Goal: Entertainment & Leisure: Consume media (video, audio)

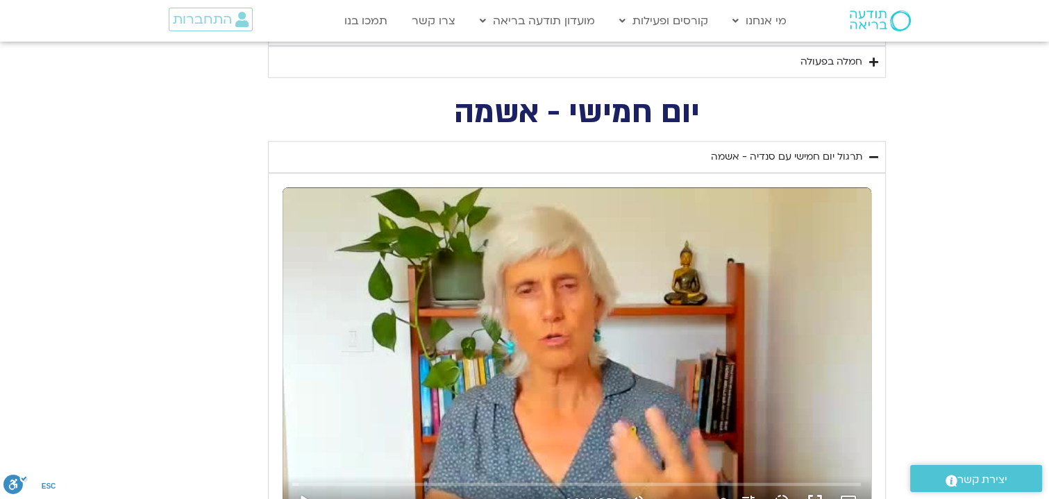
scroll to position [1759, 0]
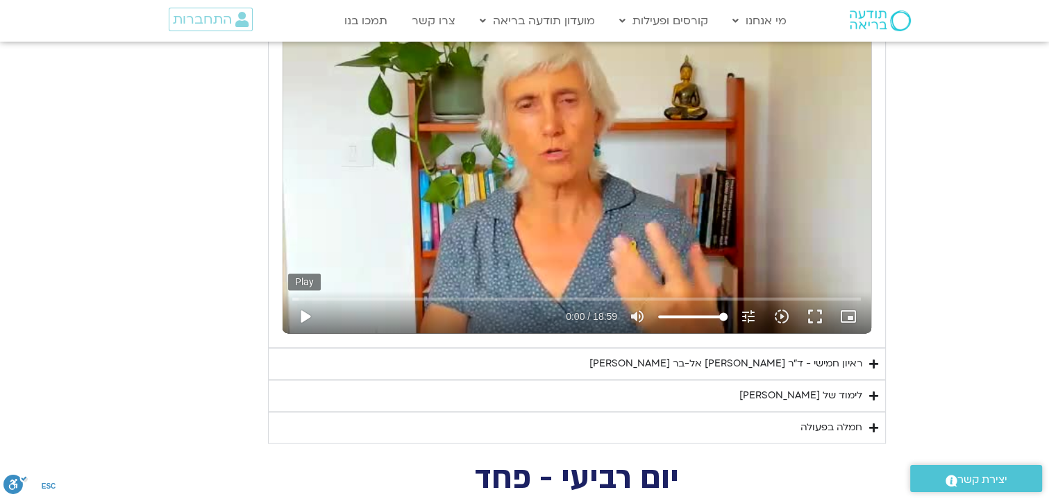
click at [305, 313] on button "play_arrow" at bounding box center [304, 316] width 33 height 33
type input "1452.76"
type input "0.1"
type input "1452.76"
type input "0.120494"
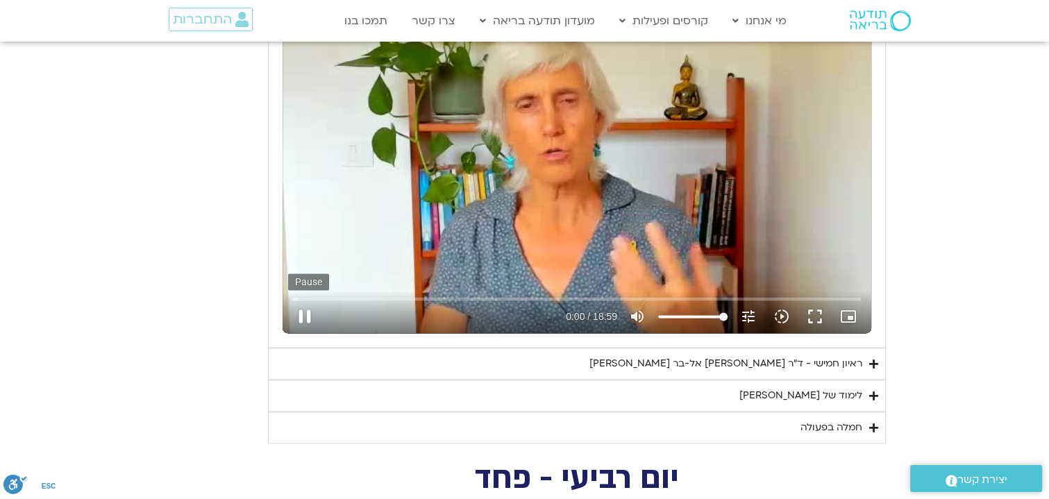
type input "1452.76"
type input "0.262471"
type input "1452.76"
type input "0.392066"
type input "1452.76"
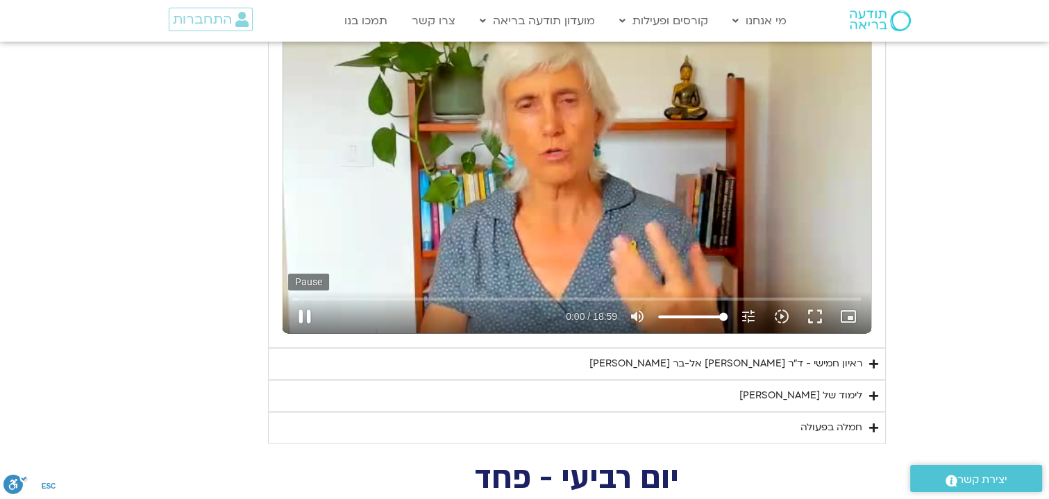
type input "0.528179"
type input "1452.76"
type input "0.659551"
type input "1452.76"
type input "0.791174"
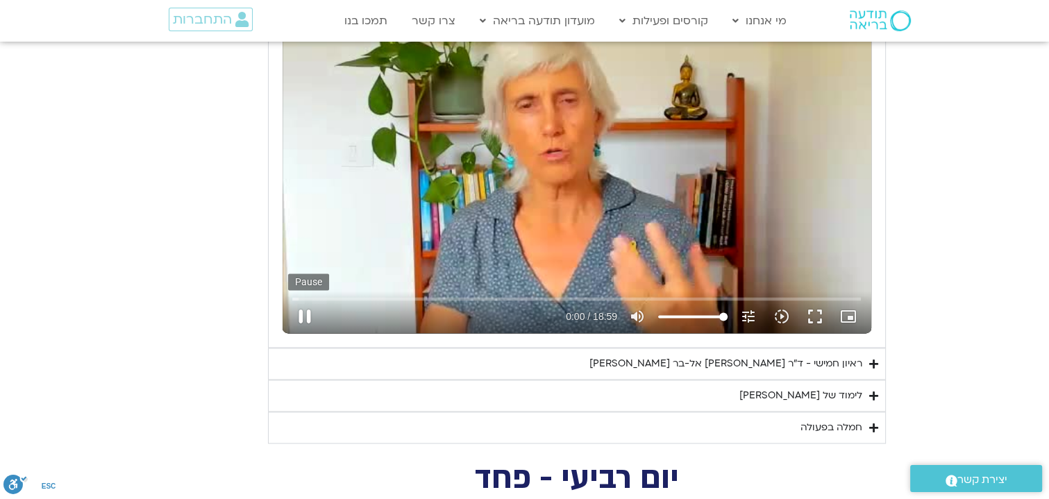
type input "1452.76"
type input "0.916147"
type input "1452.76"
type input "1.044129"
type input "1452.76"
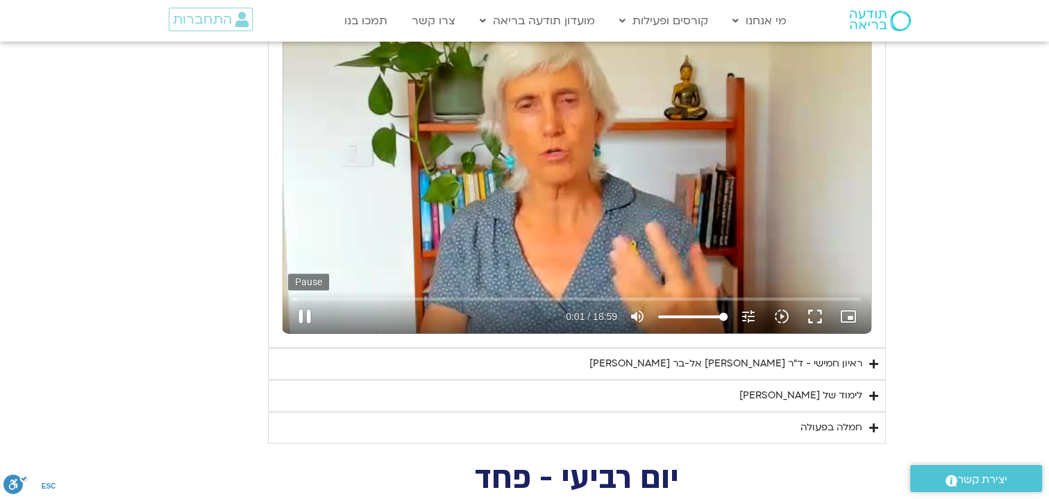
type input "1.174906"
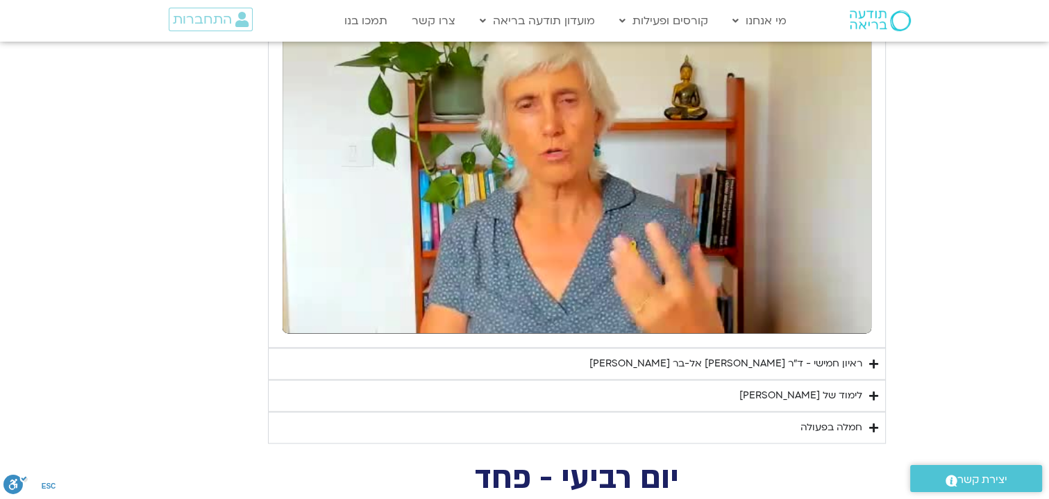
type input "1452.76"
type input "35.893945"
type input "1452.76"
type input "1136.462596"
type input "1452.76"
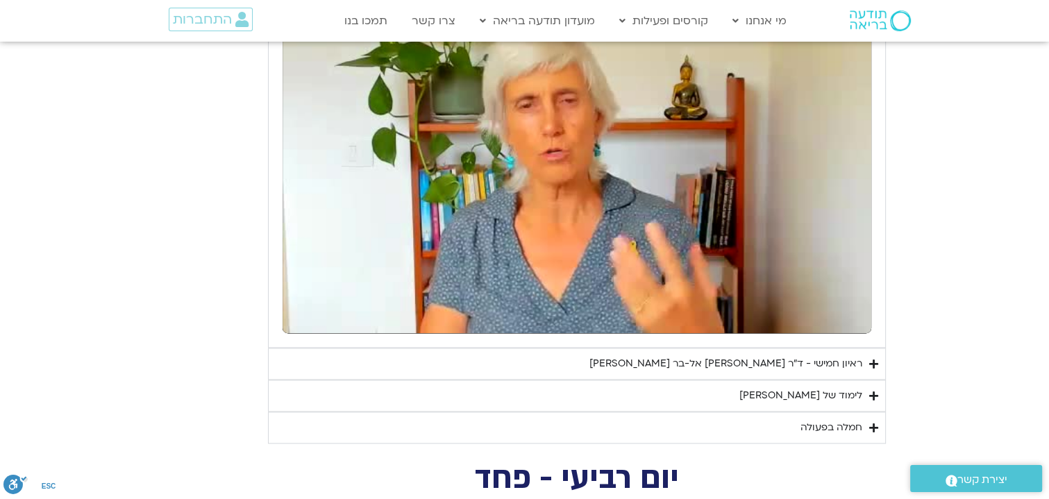
type input "1136.516245"
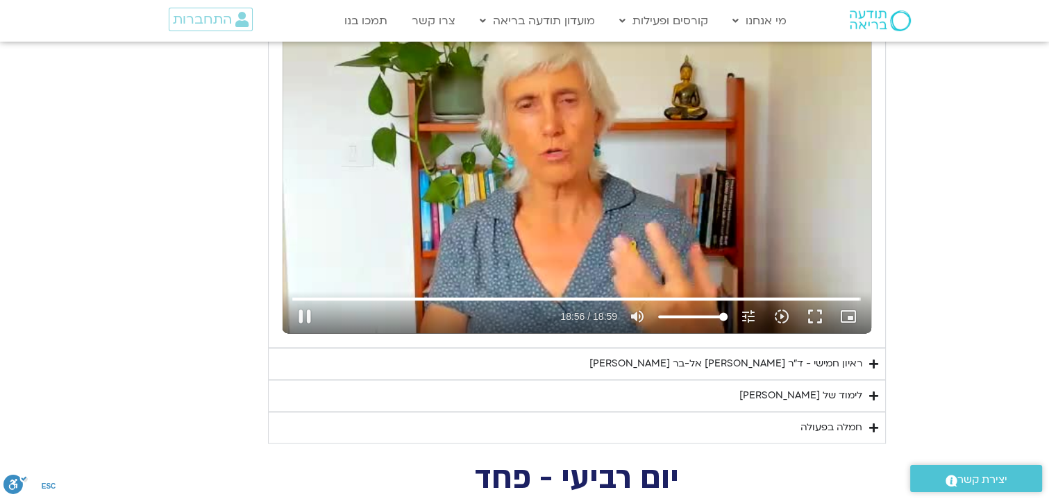
type input "1452.76"
type input "1136.835863"
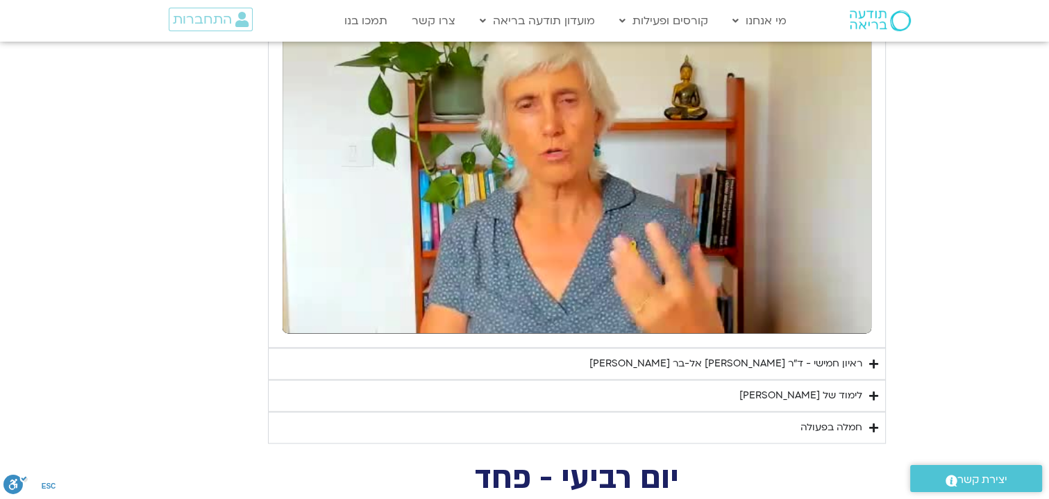
type input "1452.76"
type input "1136.989697"
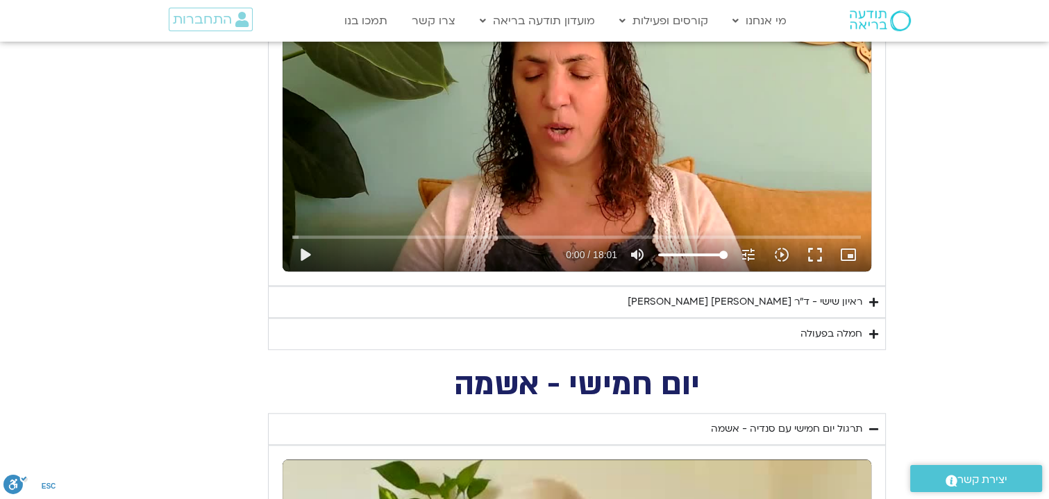
scroll to position [1296, 0]
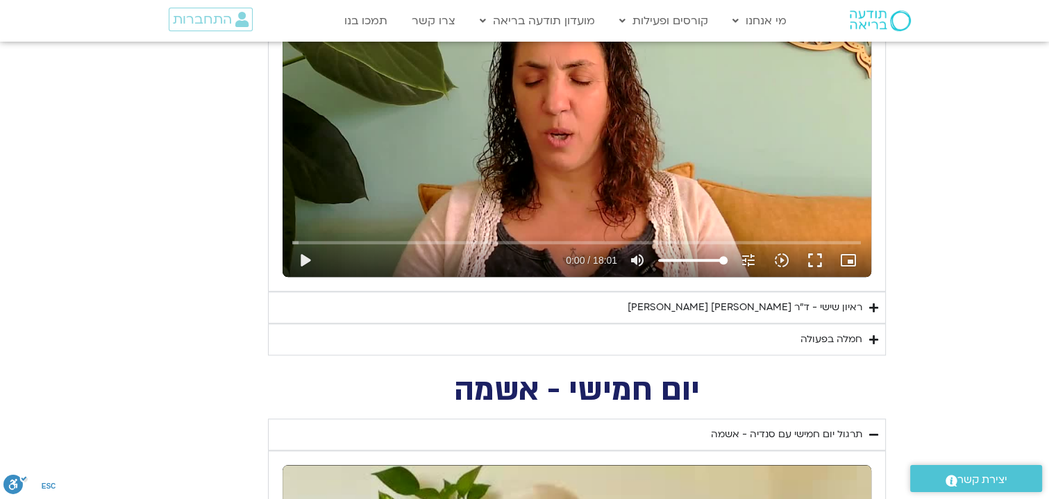
type input "1452.76"
type input "1139.36"
type input "1452.76"
type input "1139.36"
type input "1452.76"
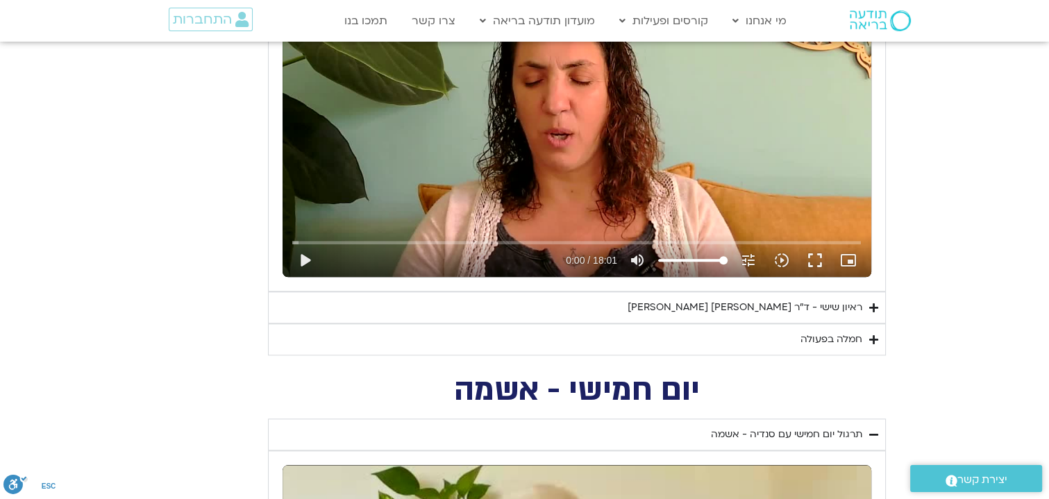
type input "1139.36"
type input "1452.76"
type input "1139.36"
type input "1452.76"
type input "1139.36"
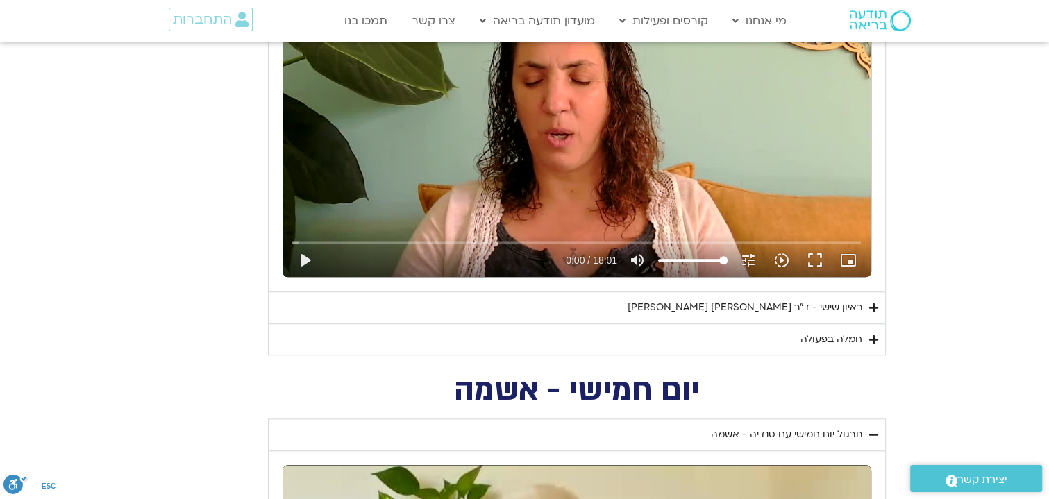
type input "1452.76"
type input "1139.36"
type input "1452.76"
type input "1139.36"
type input "1452.76"
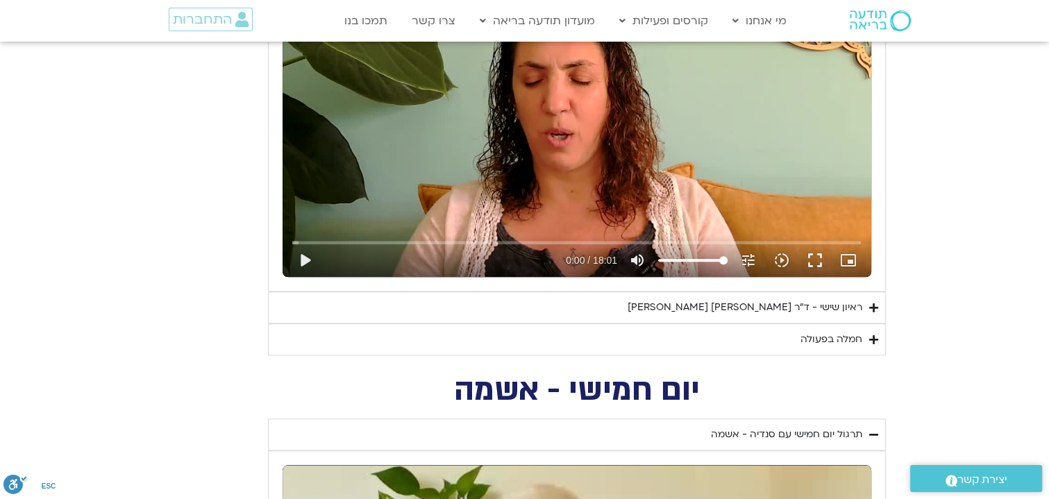
type input "1139.36"
type input "1452.76"
type input "1139.36"
type input "1452.76"
type input "1139.36"
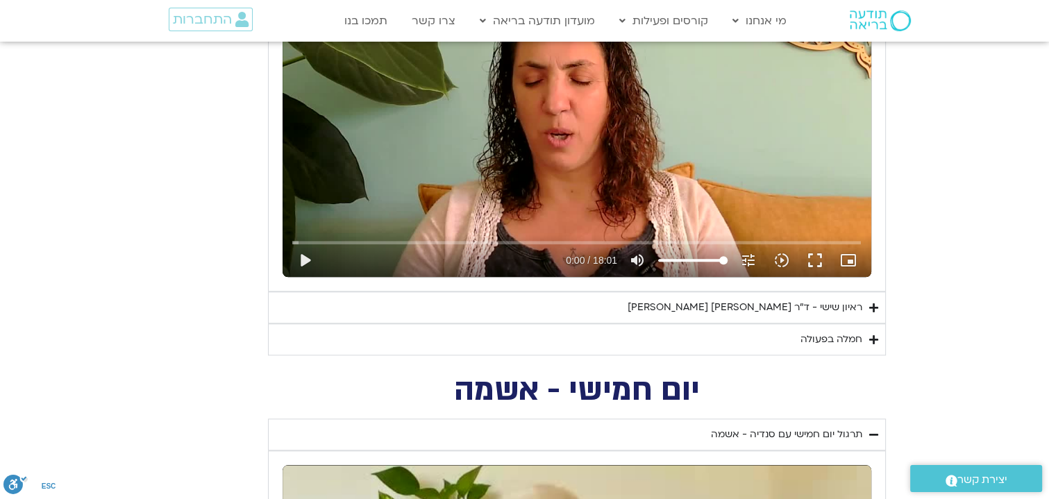
type input "1452.76"
type input "1139.36"
type input "1452.76"
type input "1139.36"
type input "1452.76"
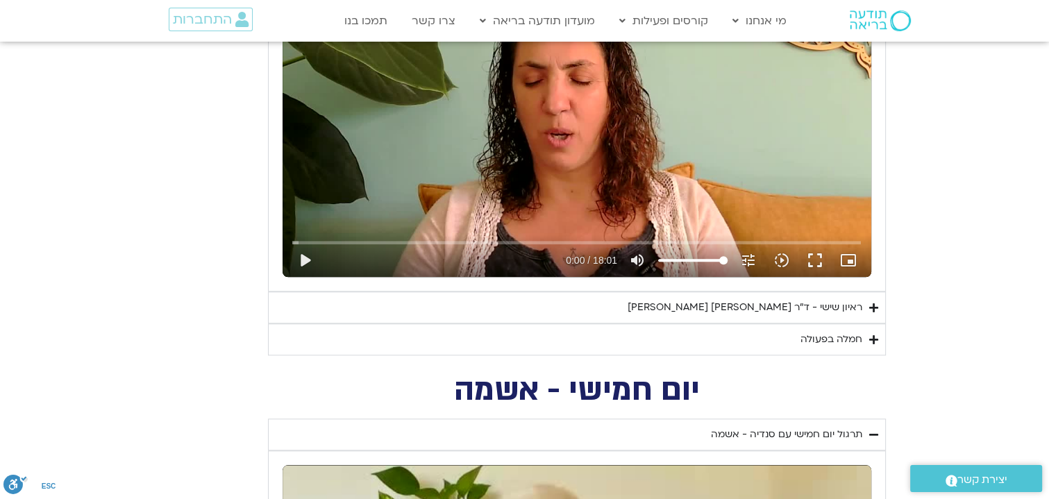
type input "1139.36"
type input "1452.76"
type input "1139.36"
type input "1452.76"
type input "1139.36"
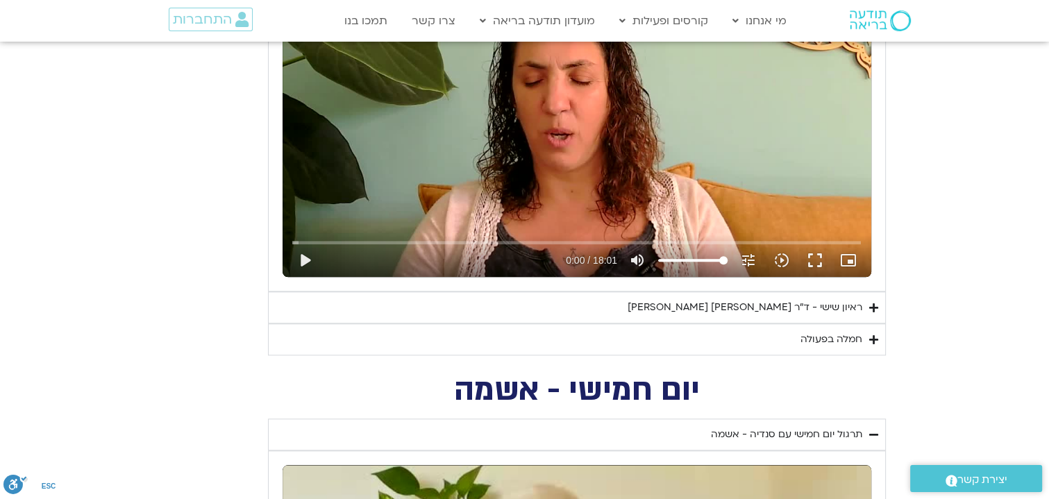
type input "1452.76"
type input "1139.36"
type input "1452.76"
type input "1139.36"
type input "1452.76"
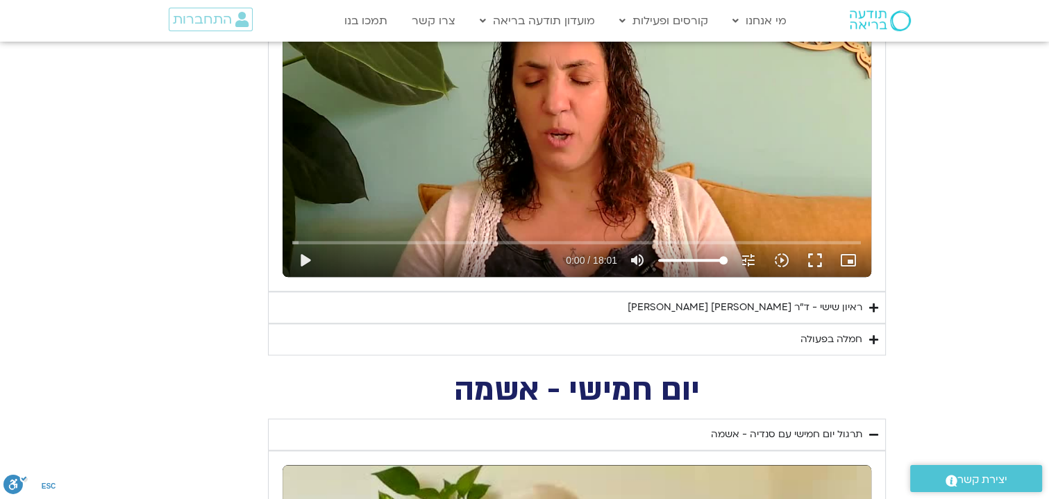
type input "1139.36"
type input "1452.76"
type input "1139.36"
type input "1452.76"
type input "1139.36"
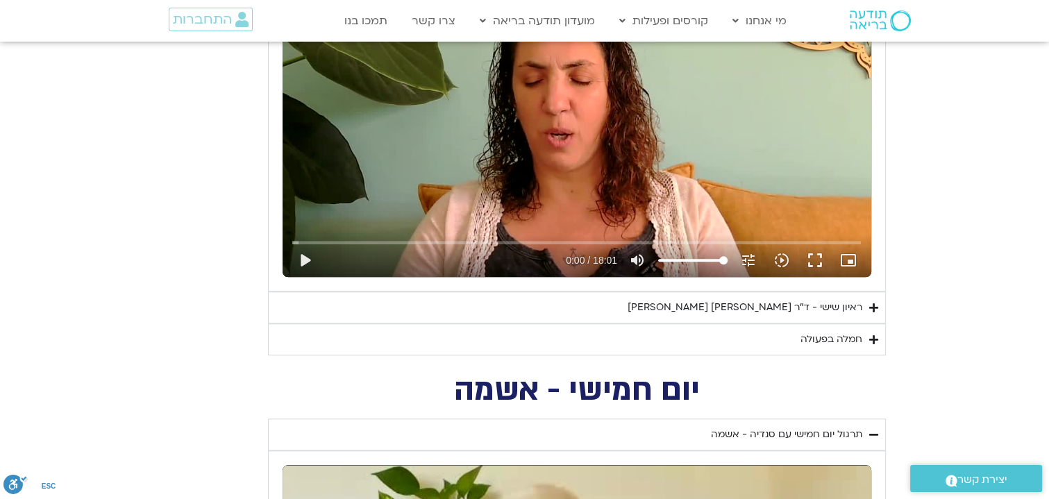
type input "1452.76"
type input "1139.36"
type input "1452.76"
type input "1139.36"
type input "1452.76"
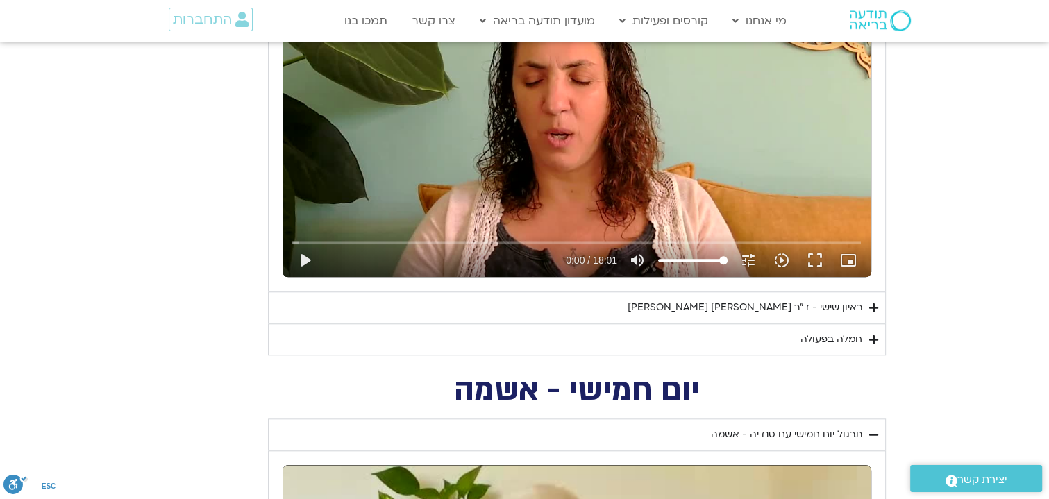
type input "1139.36"
type input "1452.76"
type input "1139.36"
type input "1452.76"
type input "1139.36"
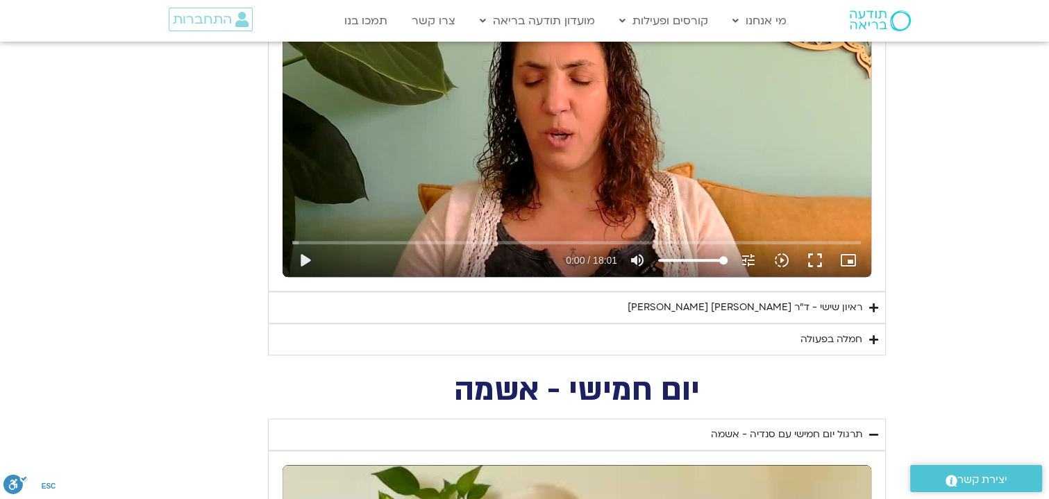
type input "1452.76"
type input "1139.36"
type input "1452.76"
type input "1139.36"
type input "1452.76"
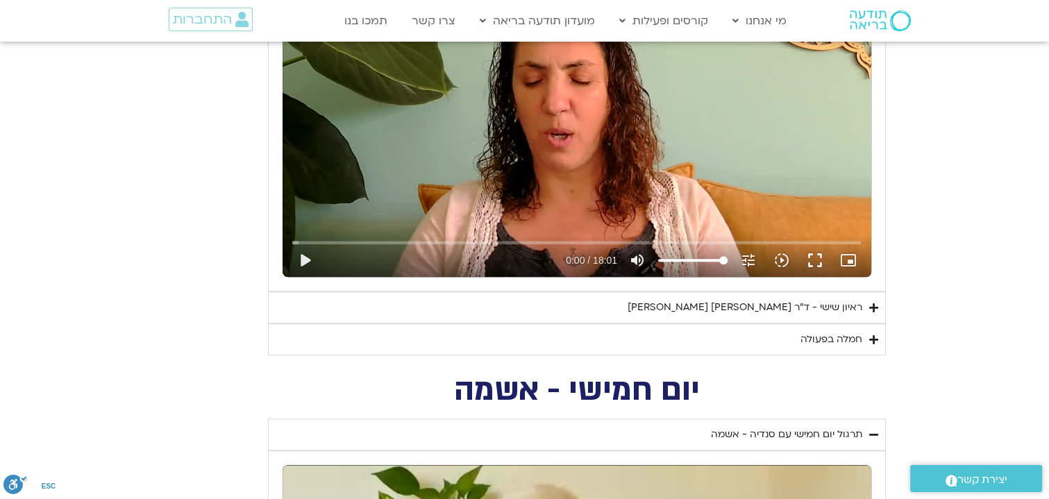
type input "1139.36"
type input "1452.76"
type input "1139.36"
type input "1452.76"
type input "1139.36"
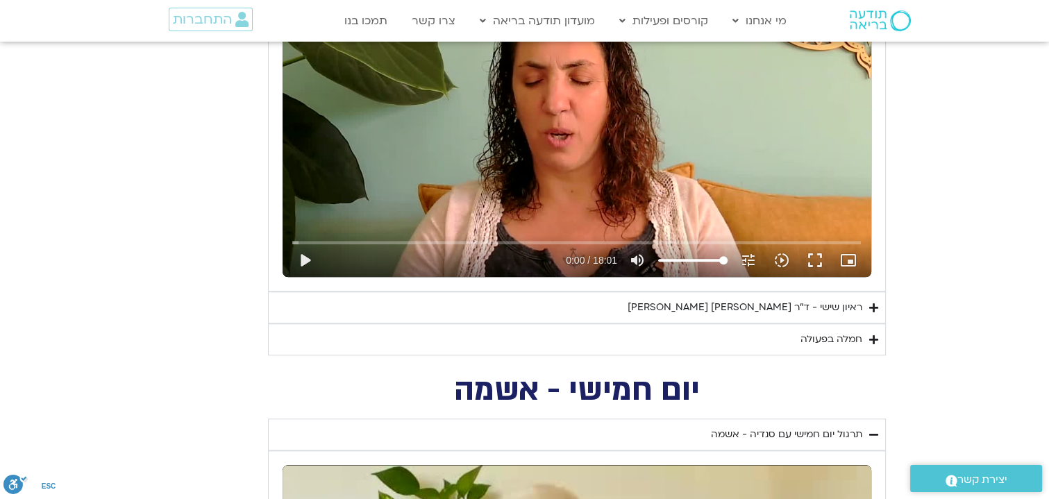
type input "1452.76"
type input "1139.36"
type input "1452.76"
type input "1139.36"
type input "1452.76"
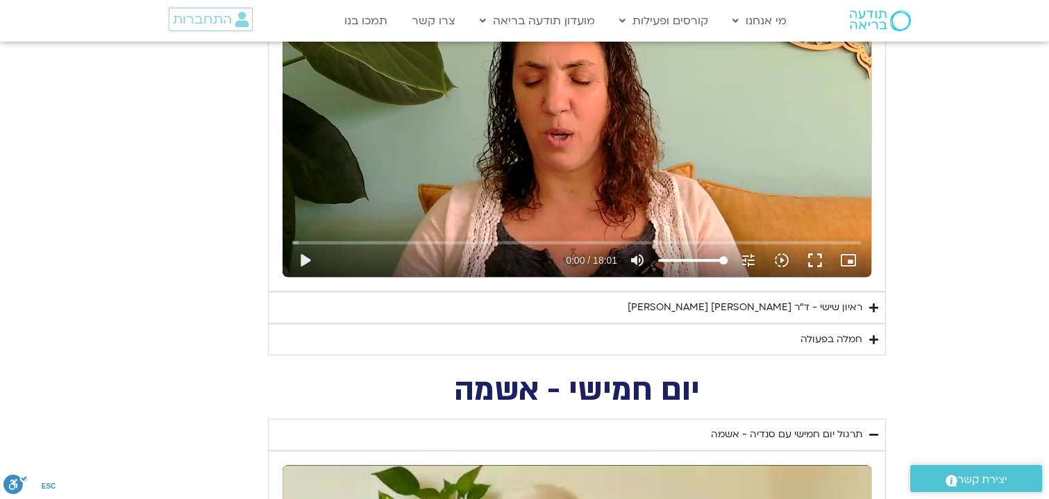
type input "1139.36"
type input "1452.76"
type input "1139.36"
type input "1452.76"
type input "1139.36"
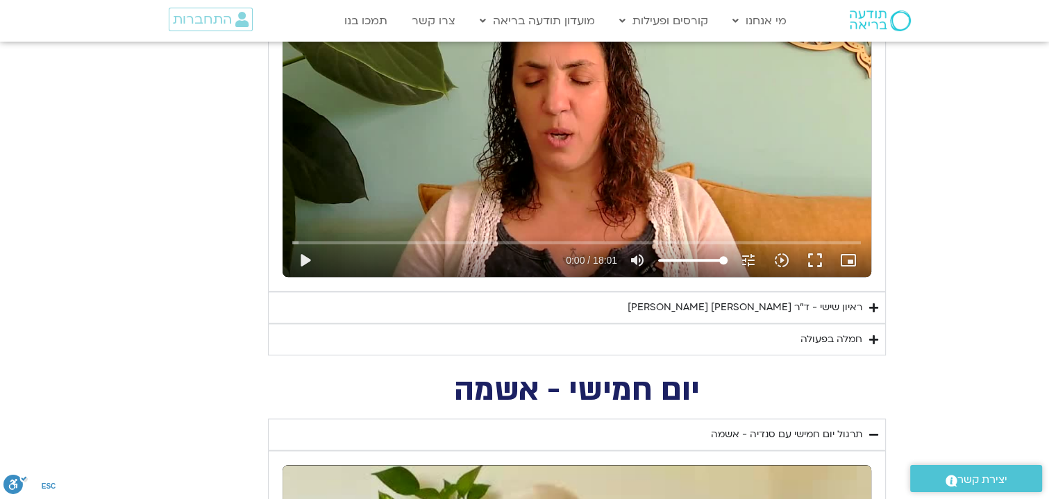
type input "1452.76"
type input "1139.36"
type input "1452.76"
type input "1139.36"
type input "1452.76"
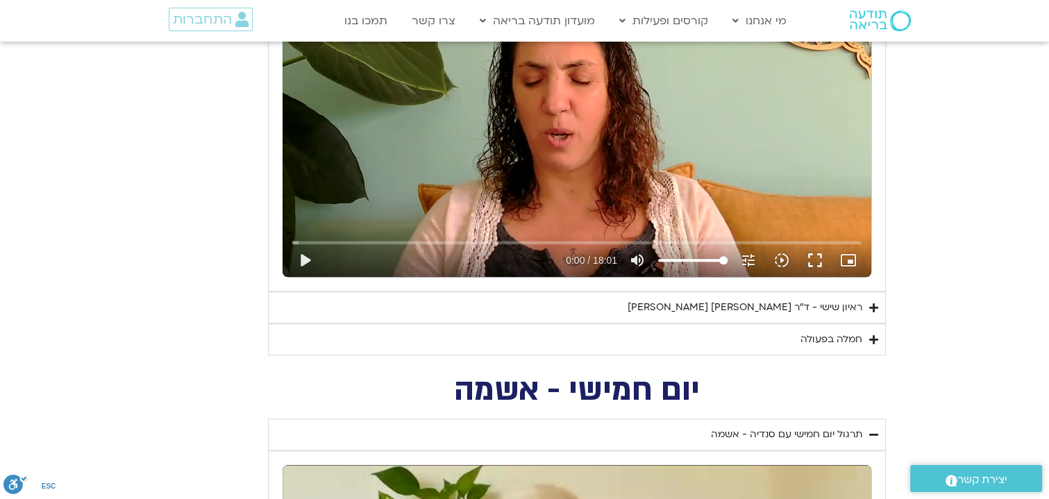
type input "1139.36"
type input "1452.76"
type input "1139.36"
type input "1452.76"
type input "1139.36"
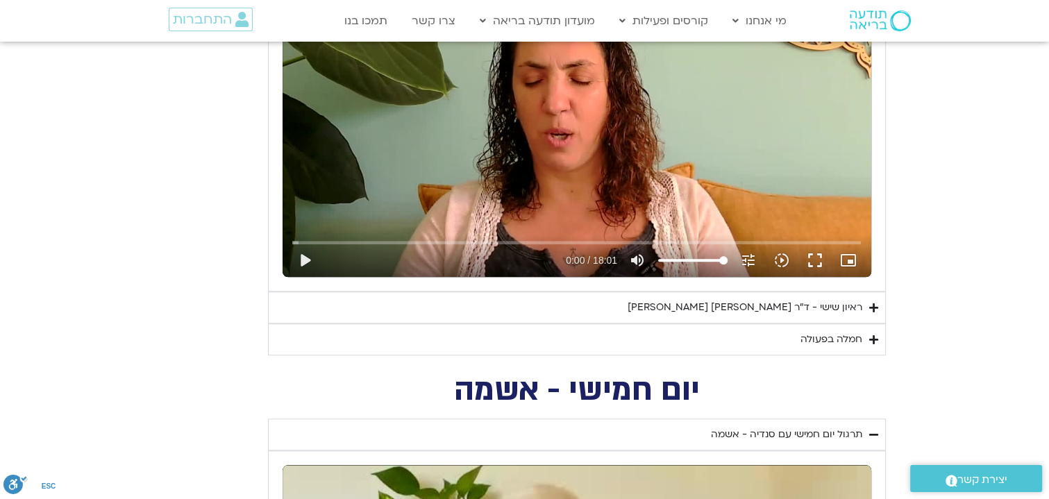
type input "1452.76"
type input "1139.36"
type input "1452.76"
type input "1139.36"
type input "1452.76"
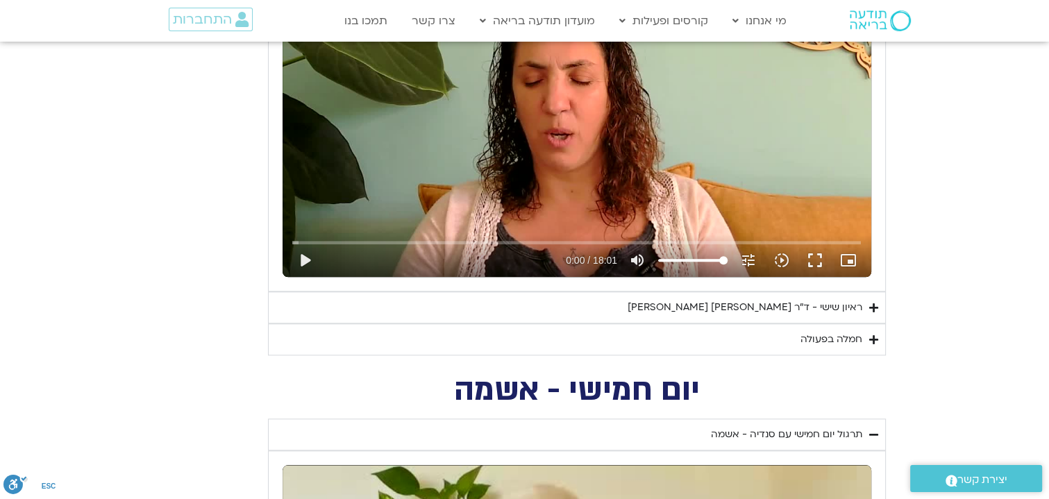
type input "1139.36"
type input "1452.76"
type input "1139.36"
type input "1452.76"
type input "1139.36"
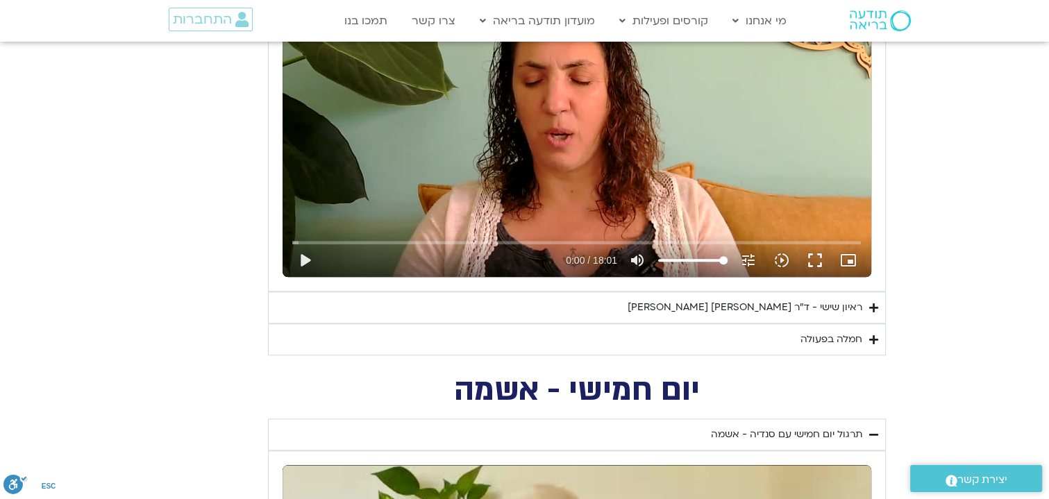
type input "1452.76"
type input "1139.36"
type input "1452.76"
type input "1139.36"
type input "1452.76"
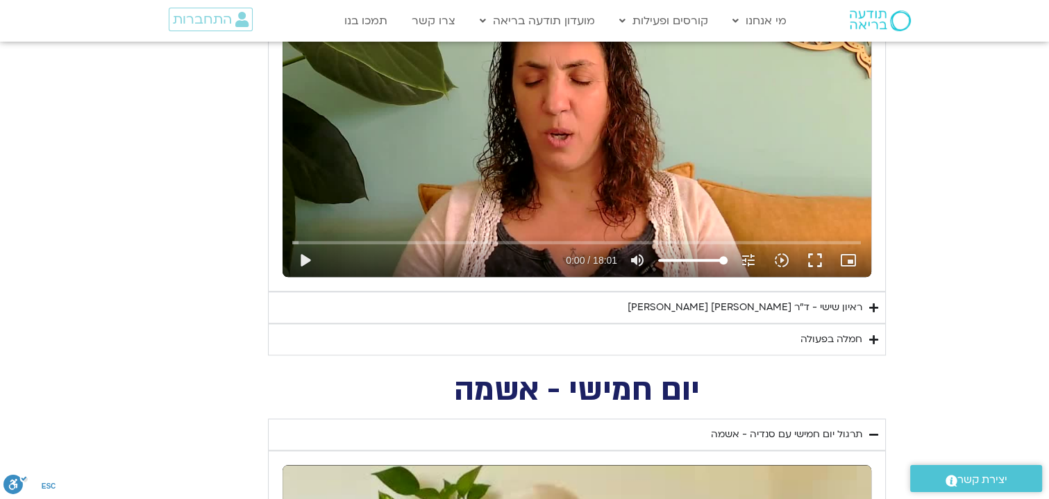
type input "1139.36"
type input "1452.76"
type input "1139.36"
type input "1452.76"
type input "1139.36"
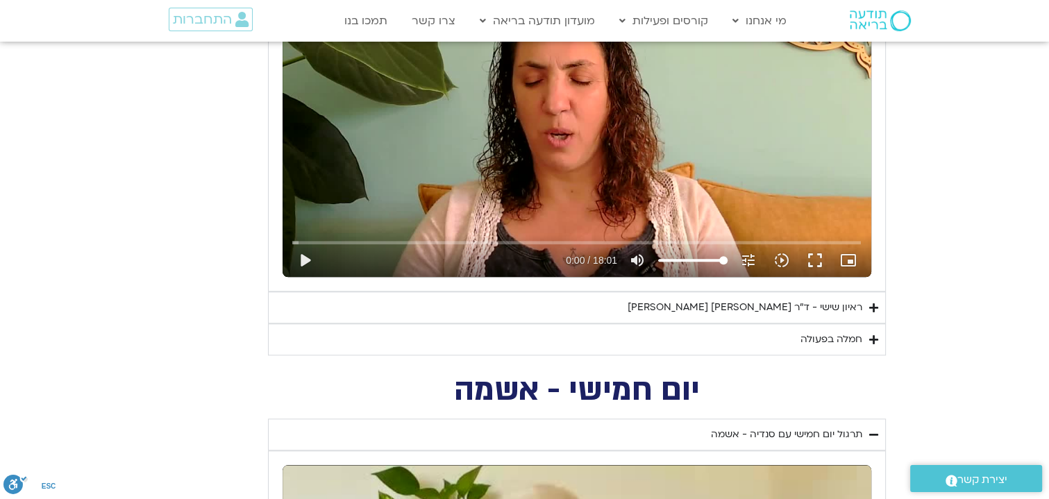
type input "1452.76"
type input "1139.36"
type input "1452.76"
type input "1139.36"
type input "1452.76"
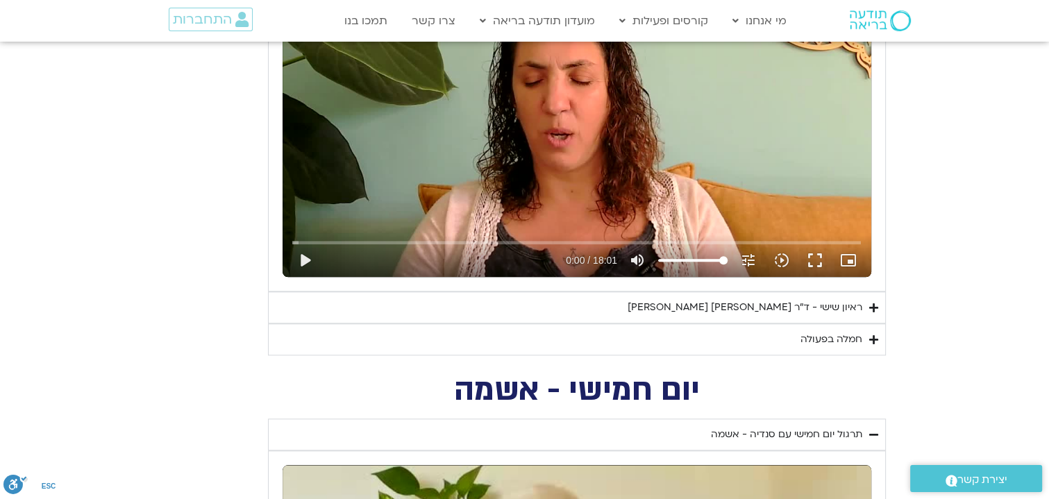
type input "1139.36"
type input "1452.76"
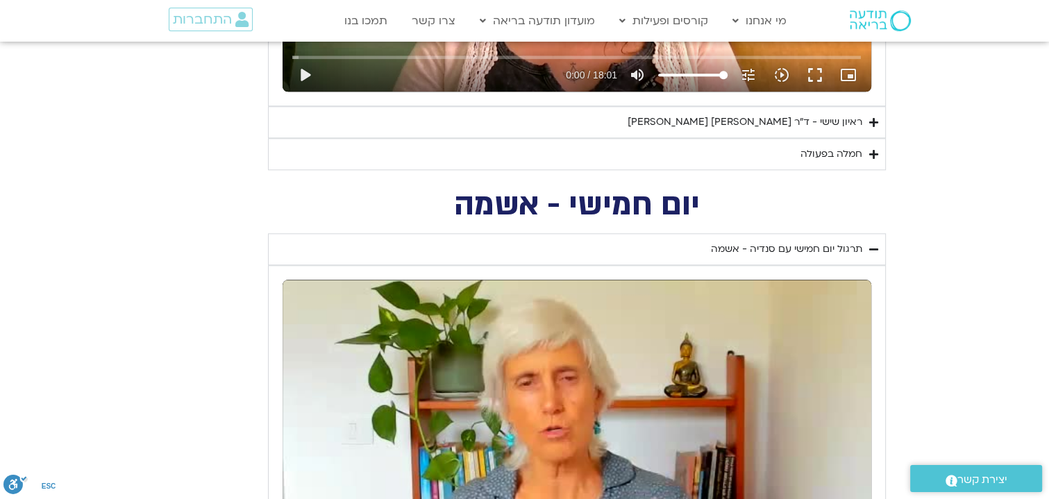
type input "1139.36"
type input "1452.76"
type input "1139.36"
type input "1452.76"
type input "1139.36"
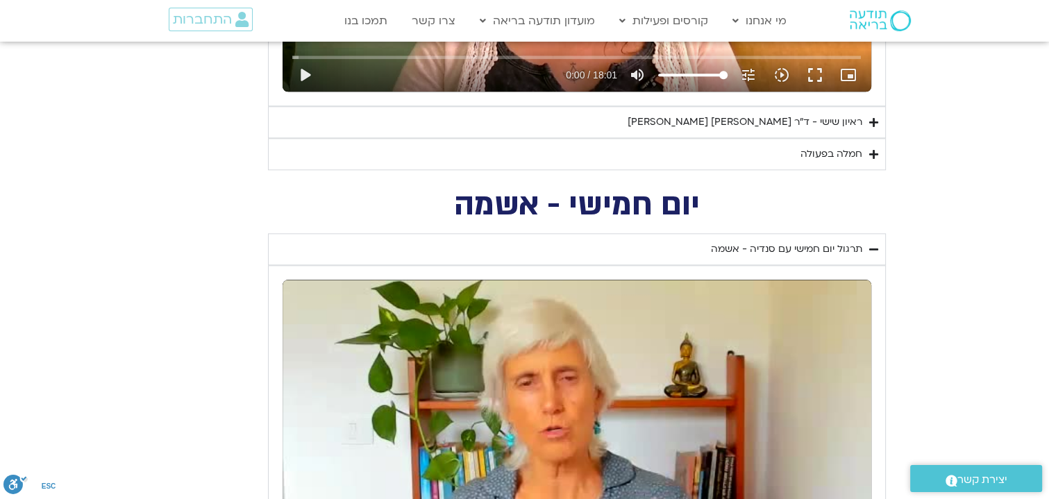
type input "1452.76"
type input "1139.36"
type input "1452.76"
type input "1139.36"
type input "1452.76"
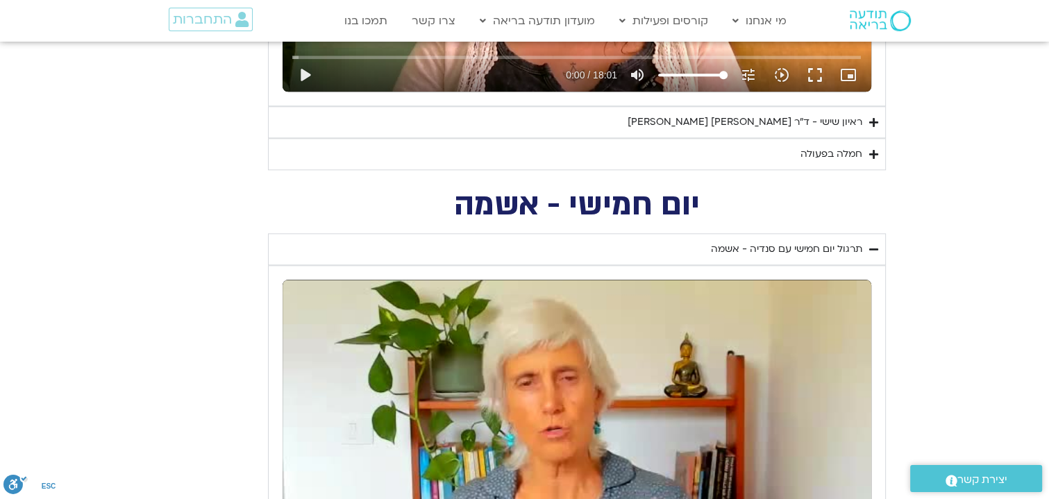
type input "1139.36"
type input "1452.76"
type input "1139.36"
type input "1452.76"
type input "1139.36"
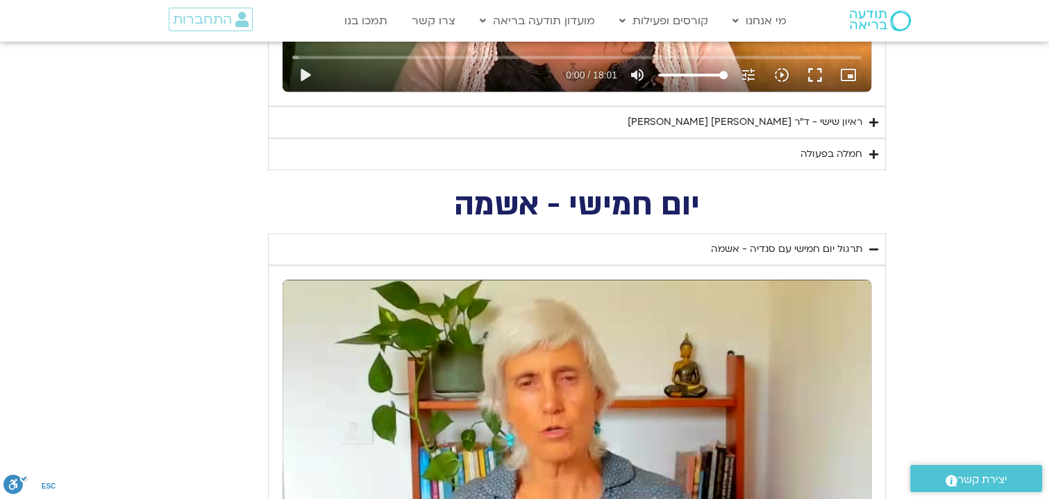
type input "1452.76"
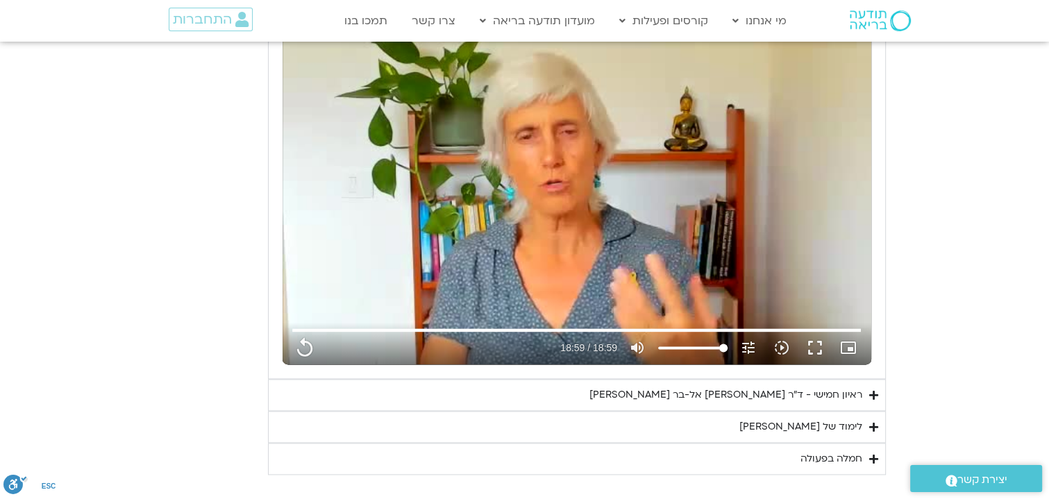
type input "1139.36"
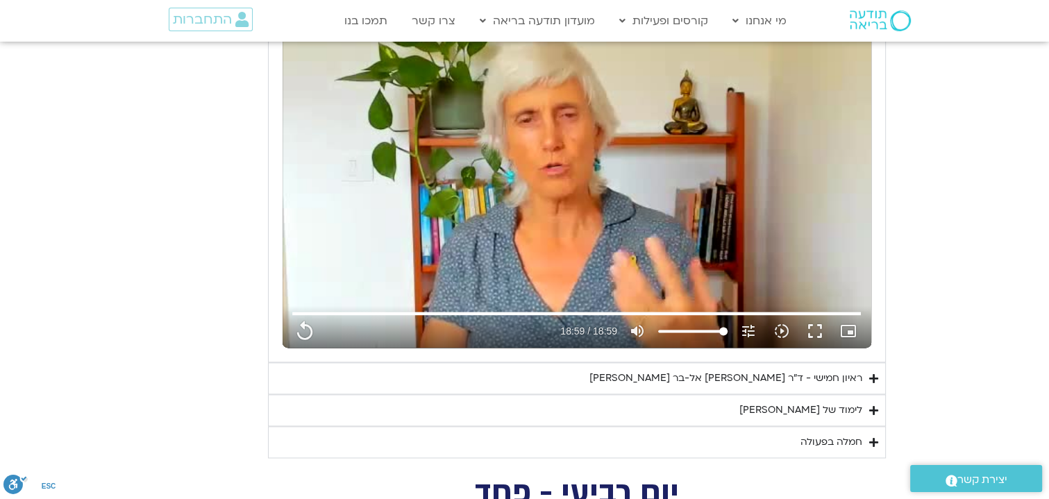
type input "1452.76"
type input "1139.36"
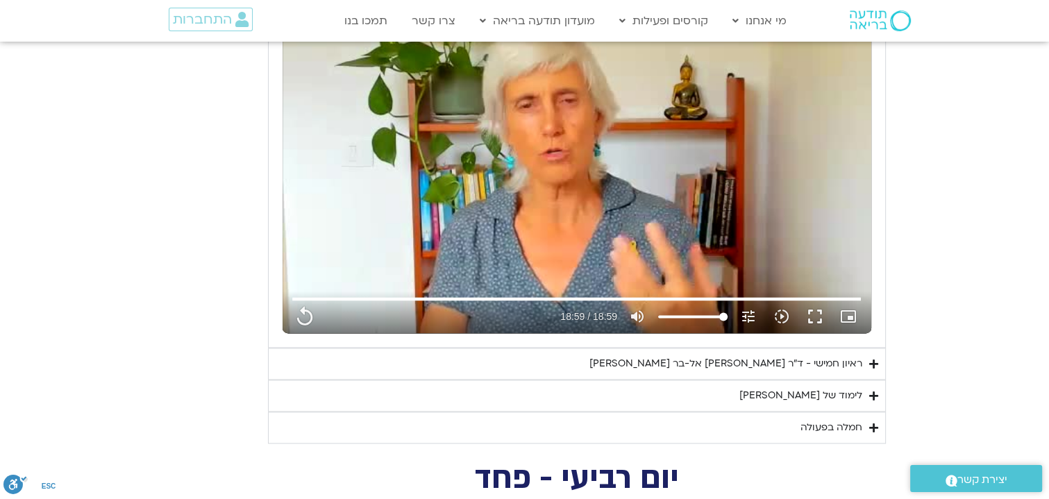
type input "1452.76"
type input "1139.36"
type input "1452.76"
type input "1139.36"
type input "1452.76"
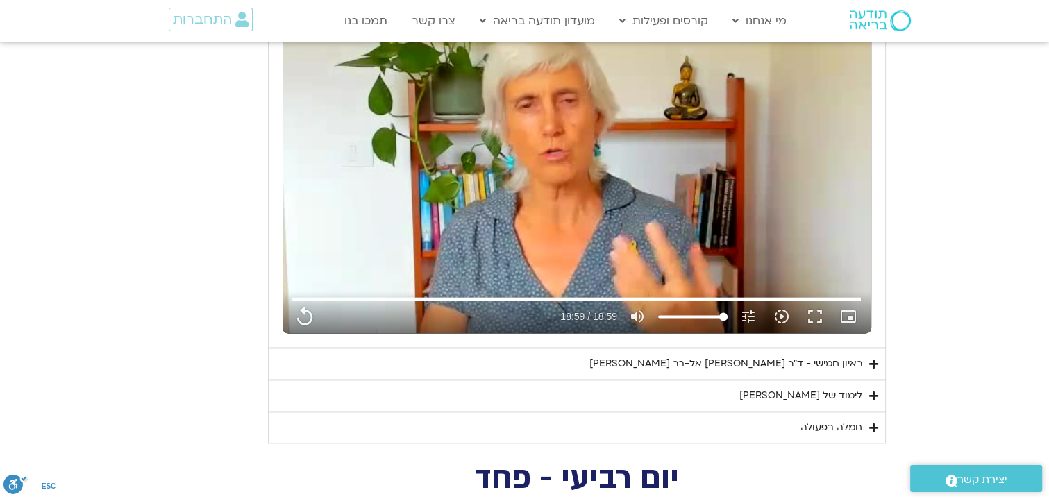
type input "1139.36"
type input "1452.76"
type input "1139.36"
type input "1452.76"
type input "1139.36"
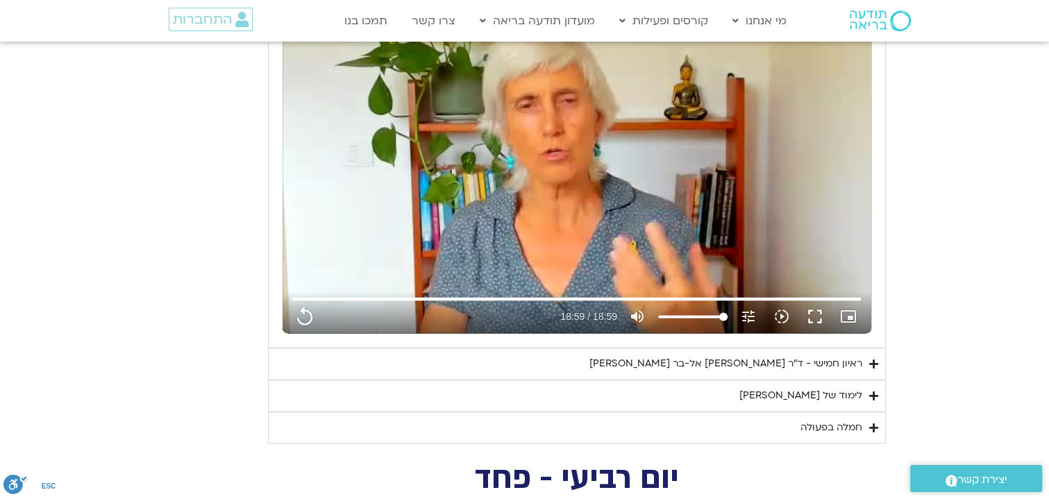
type input "1452.76"
type input "1139.36"
type input "1452.76"
type input "1139.36"
type input "1452.76"
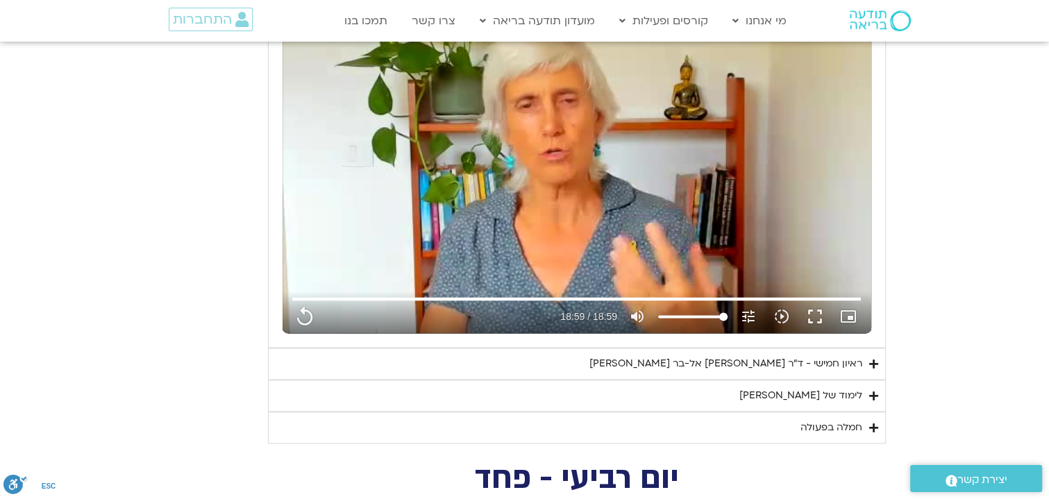
type input "1139.36"
type input "1452.76"
type input "1139.36"
type input "1452.76"
type input "1139.36"
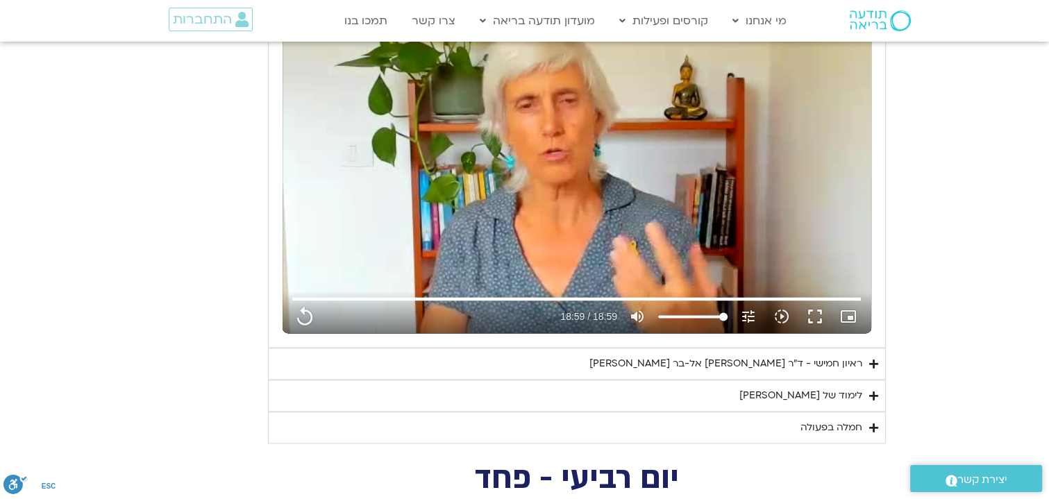
type input "1452.76"
type input "1139.36"
type input "1452.76"
type input "1139.36"
type input "1452.76"
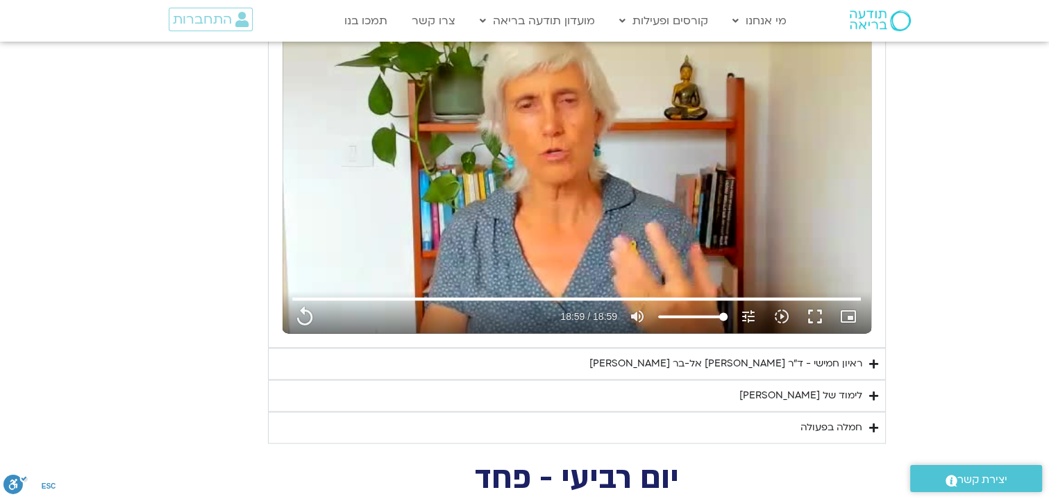
type input "1139.36"
type input "1452.76"
type input "1139.36"
type input "1452.76"
type input "1139.36"
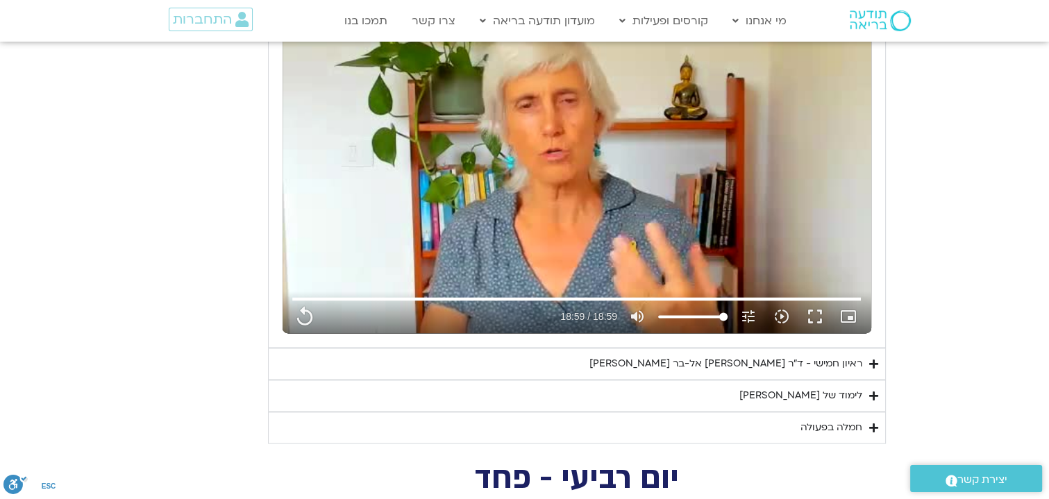
type input "1452.76"
type input "1139.36"
type input "1452.76"
type input "1139.36"
type input "1452.76"
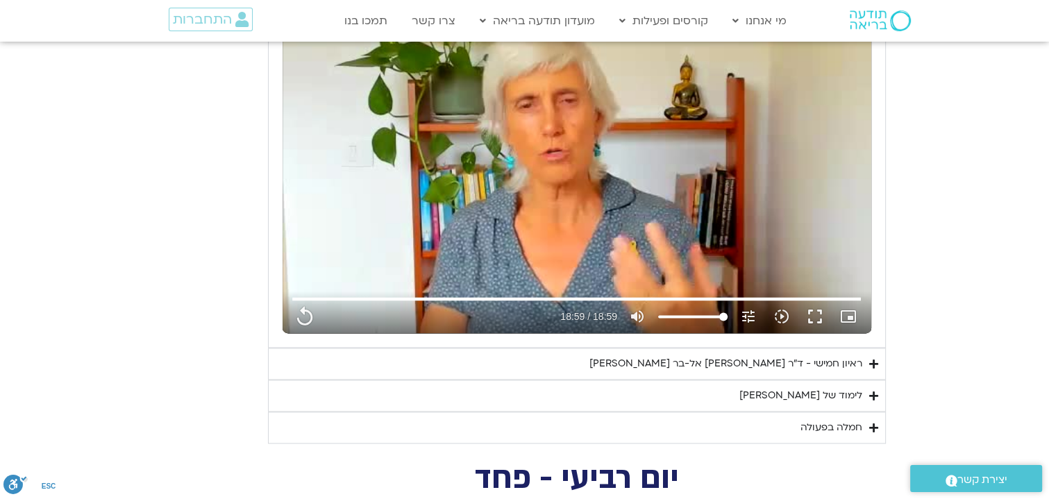
type input "1139.36"
type input "1452.76"
type input "1139.36"
type input "1452.76"
type input "1139.36"
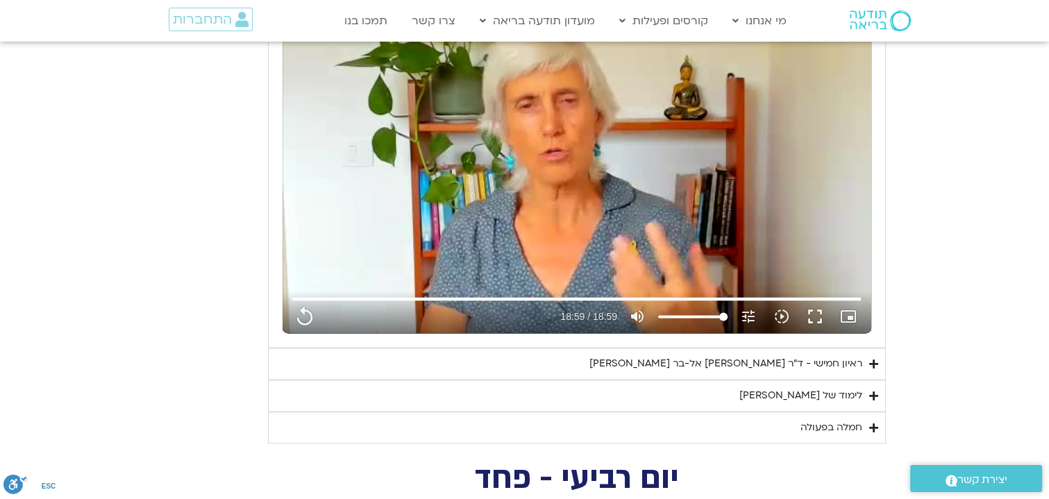
click at [872, 423] on icon "Accordion. Open links with Enter or Space, close with Escape, and navigate with…" at bounding box center [873, 428] width 9 height 10
type input "1452.76"
type input "1139.36"
type input "1452.76"
type input "1139.36"
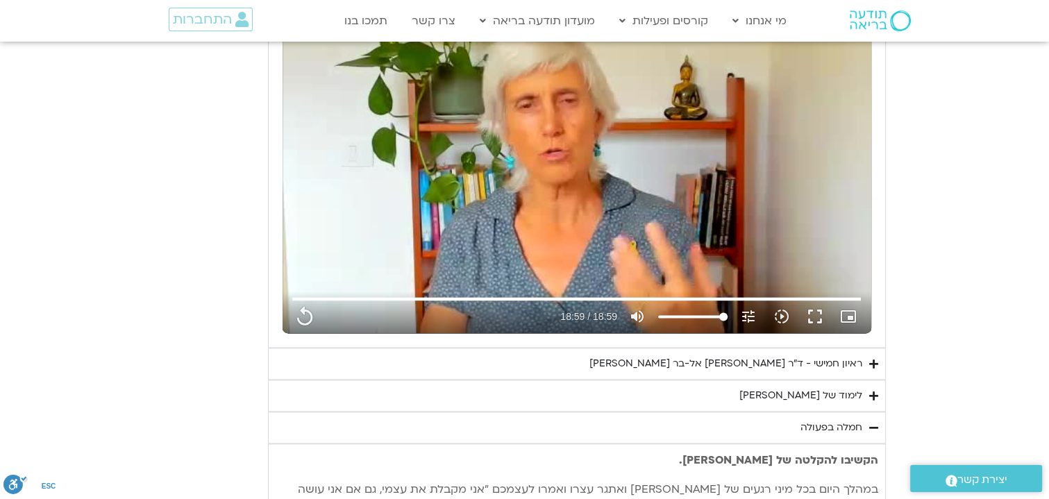
click at [822, 422] on div "חמלה בפעולה" at bounding box center [832, 427] width 62 height 17
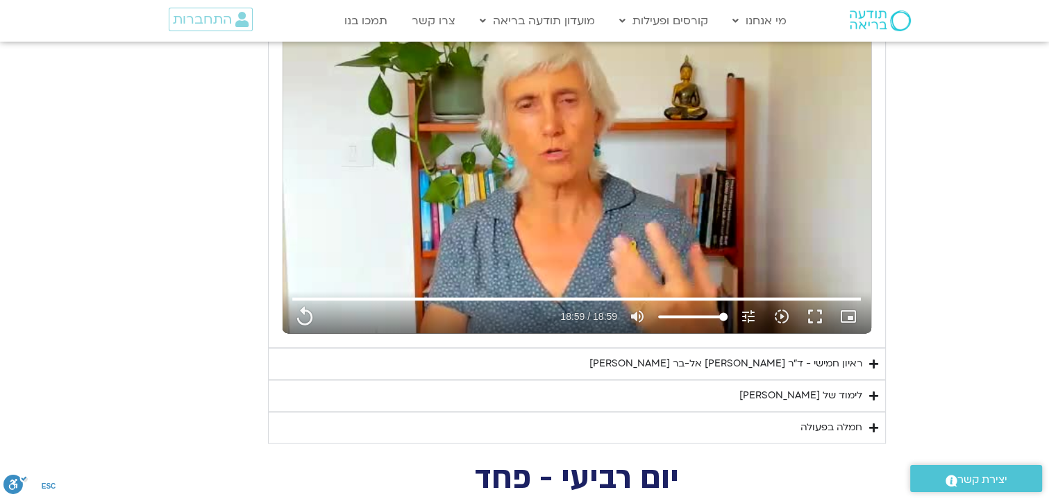
click at [819, 426] on div "חמלה בפעולה" at bounding box center [832, 427] width 62 height 17
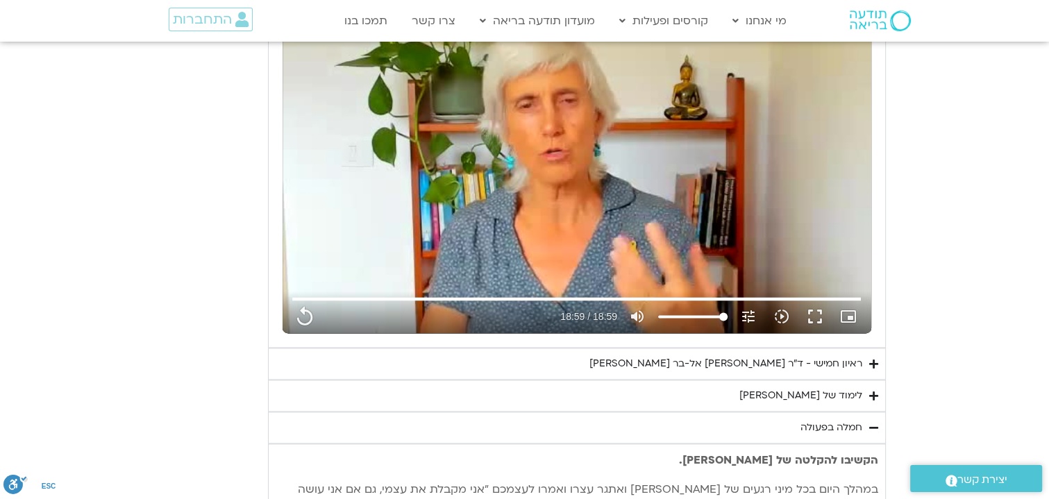
click at [814, 387] on div "לימוד של [PERSON_NAME]" at bounding box center [800, 395] width 123 height 17
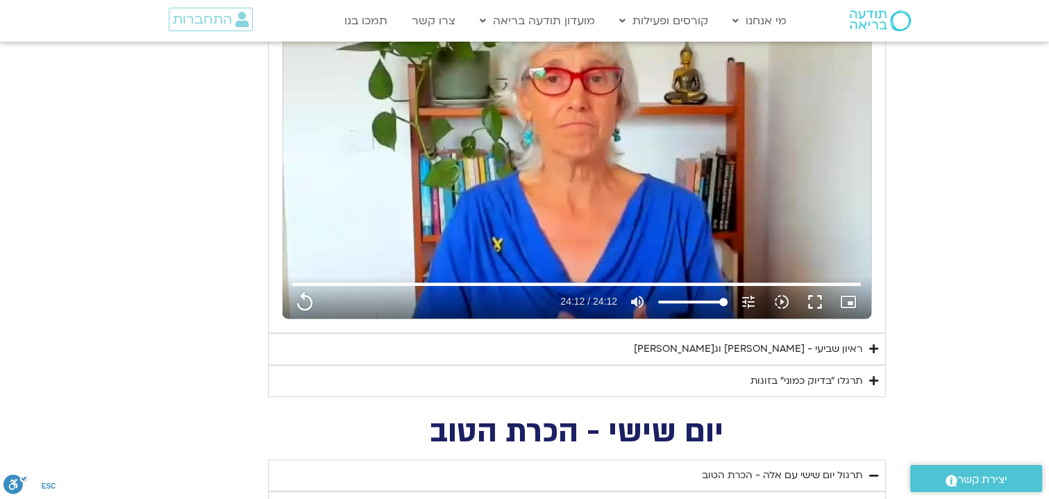
scroll to position [740, 0]
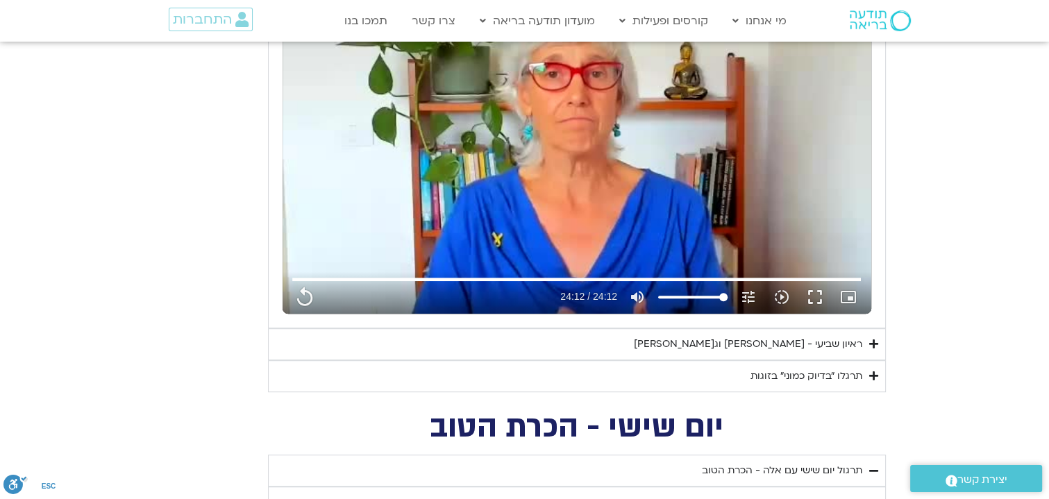
click at [829, 375] on div "תרגלו ״בדיוק כמוני״ בזוגות" at bounding box center [807, 376] width 112 height 17
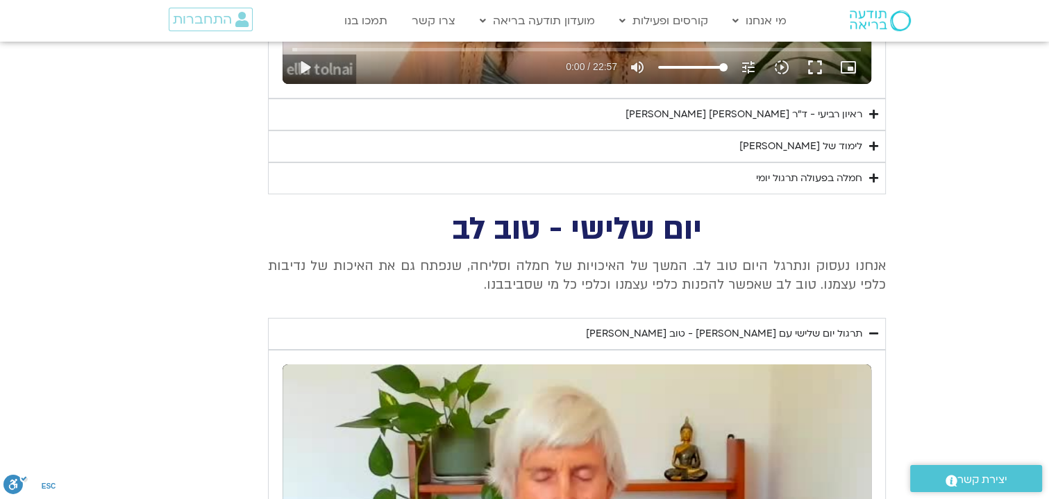
scroll to position [4721, 0]
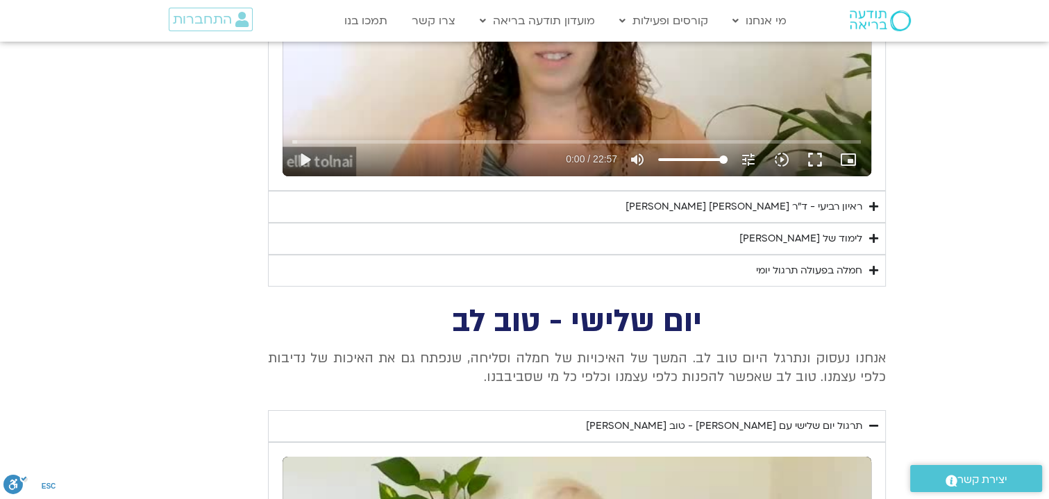
click at [855, 223] on summary "לימוד של [PERSON_NAME]" at bounding box center [577, 239] width 618 height 32
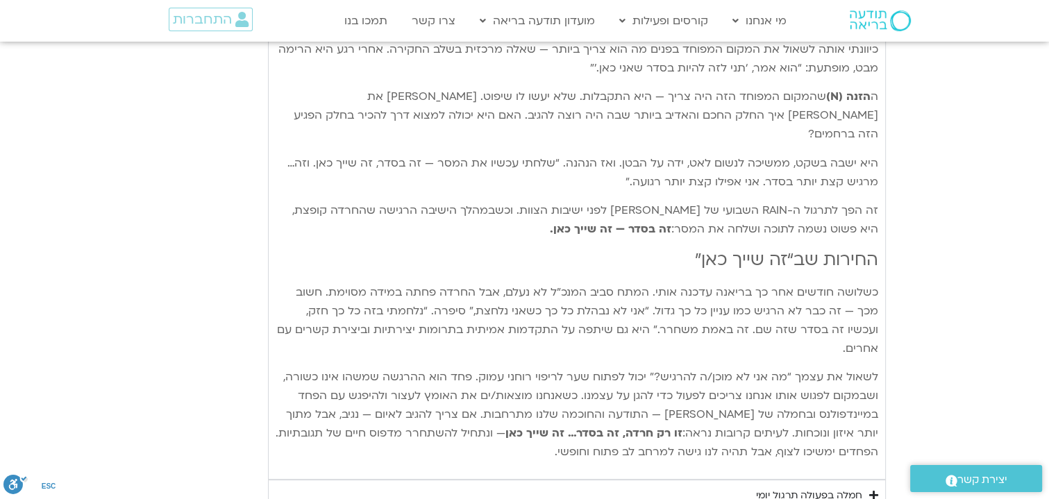
scroll to position [5647, 0]
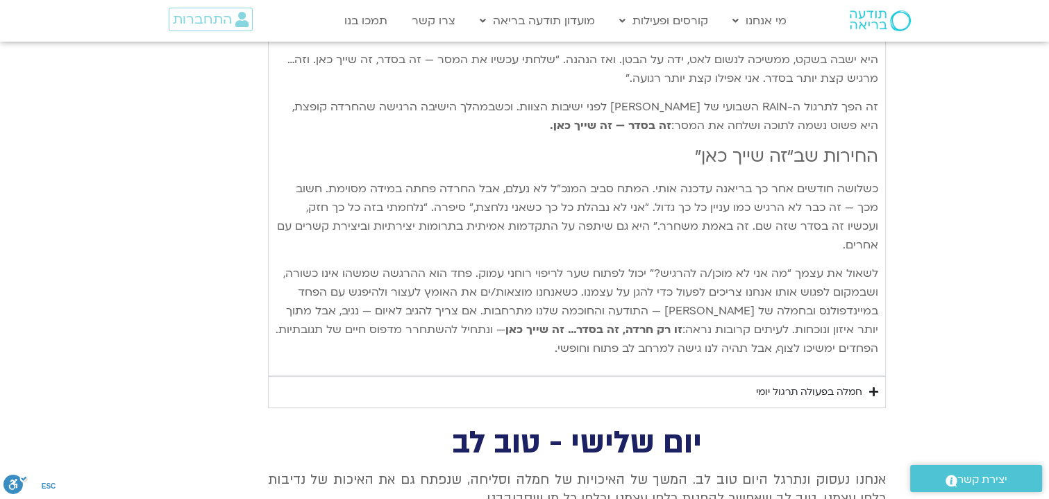
click at [821, 384] on div "חמלה בפעולה תרגול יומי" at bounding box center [809, 392] width 106 height 17
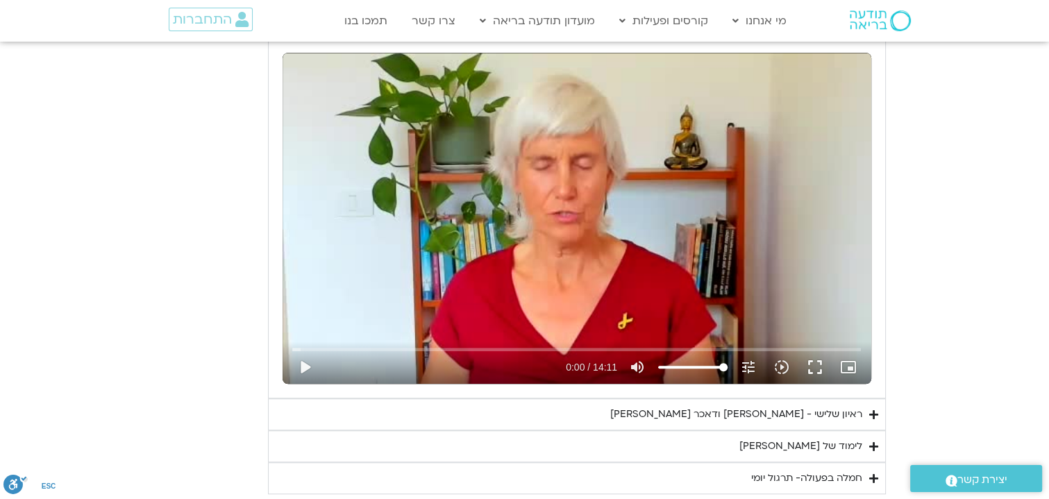
scroll to position [6388, 0]
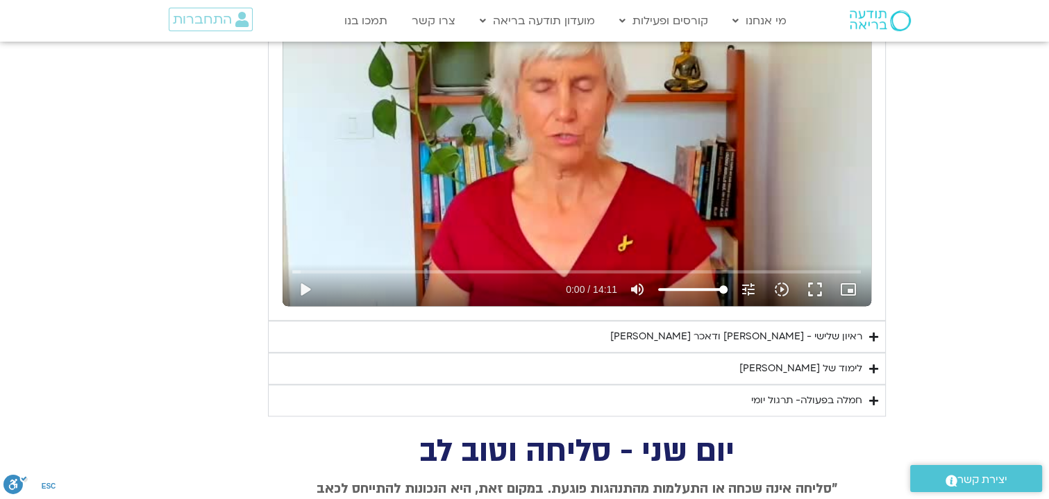
click at [821, 360] on div "לימוד של [PERSON_NAME]" at bounding box center [800, 368] width 123 height 17
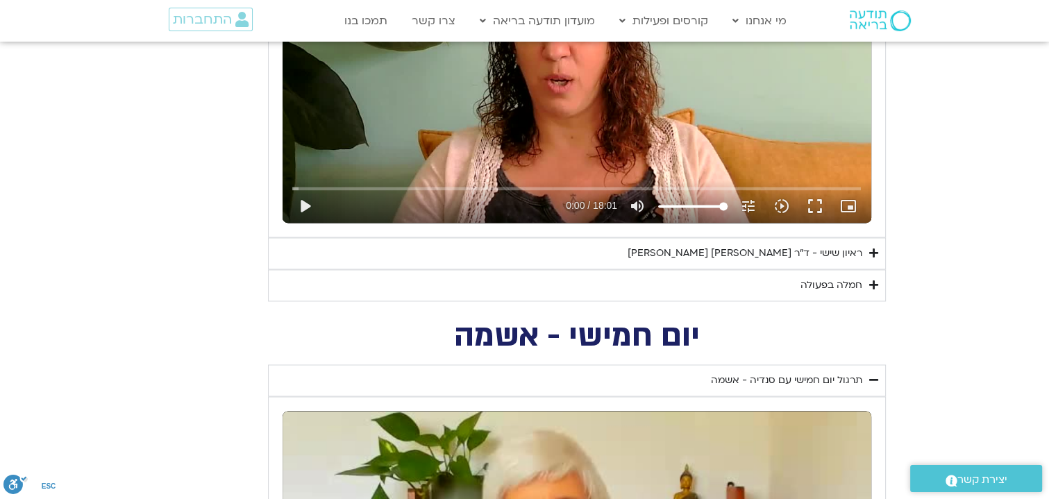
scroll to position [2129, 0]
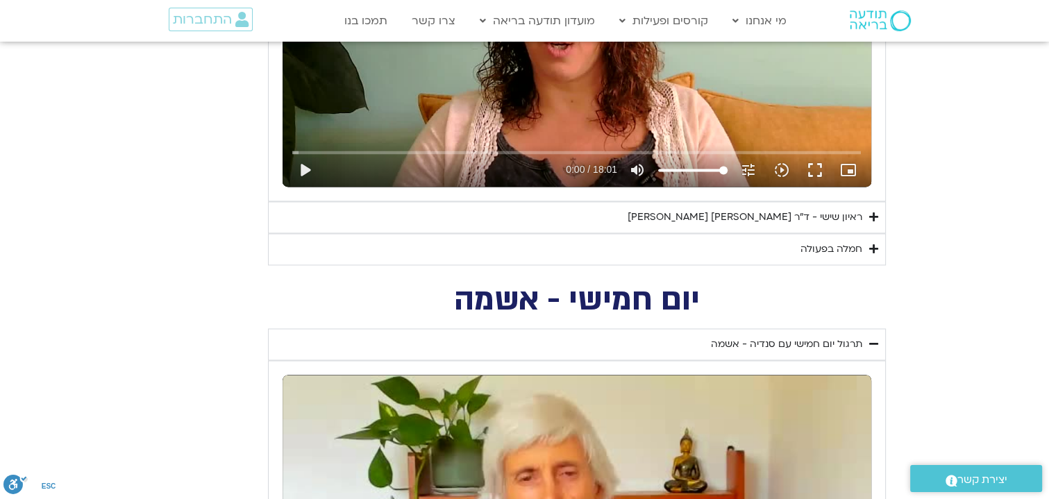
click at [828, 237] on summary "חמלה בפעולה" at bounding box center [577, 249] width 618 height 32
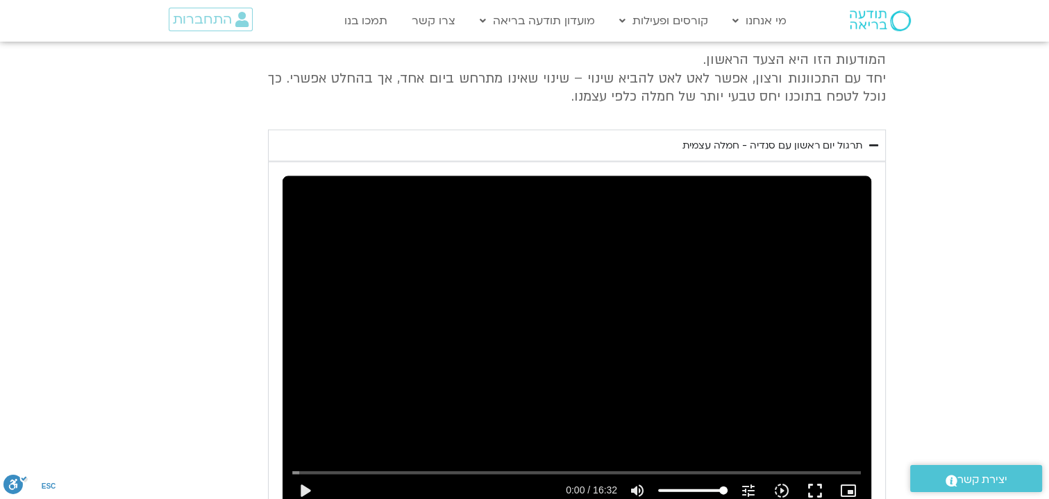
scroll to position [8148, 0]
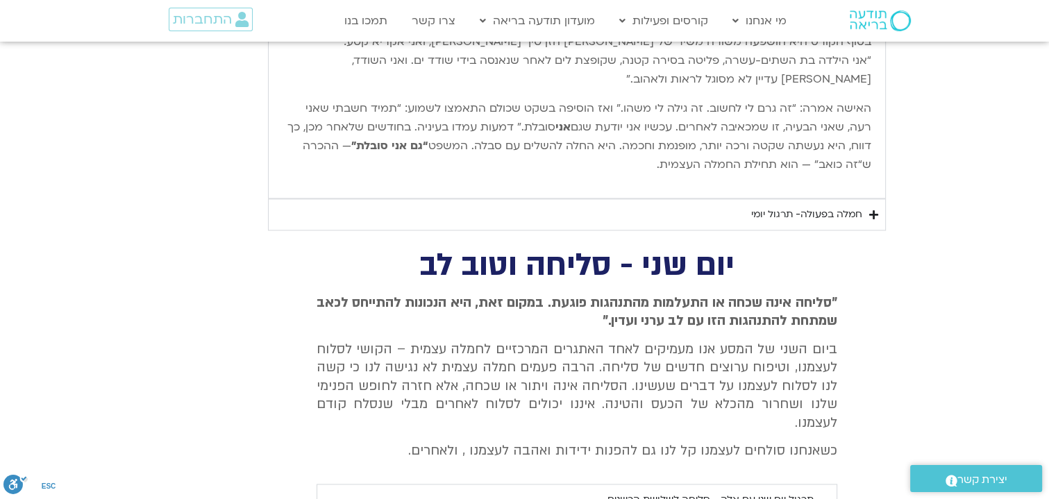
scroll to position [7037, 0]
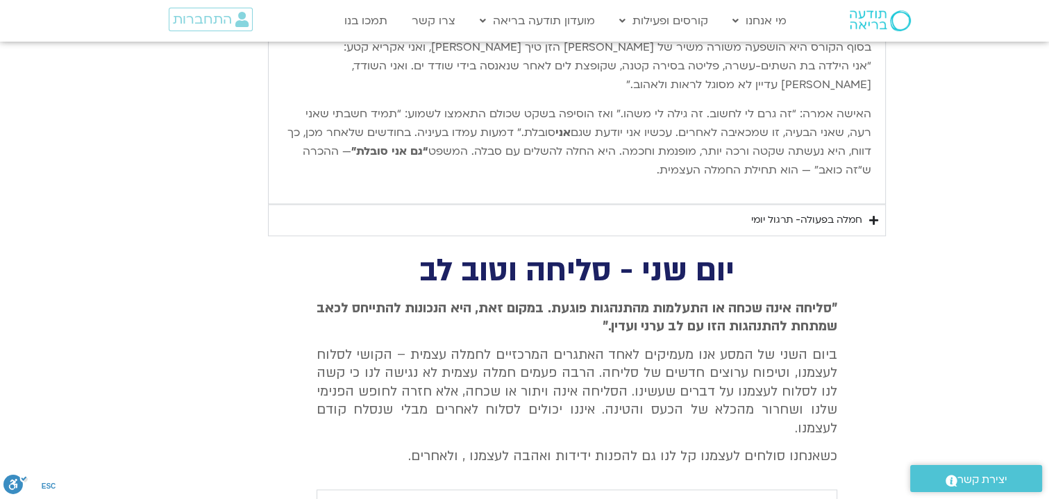
click at [752, 497] on div "תרגול יום שני עם אלה - סליחה לשלושת הכיוונים" at bounding box center [711, 505] width 206 height 17
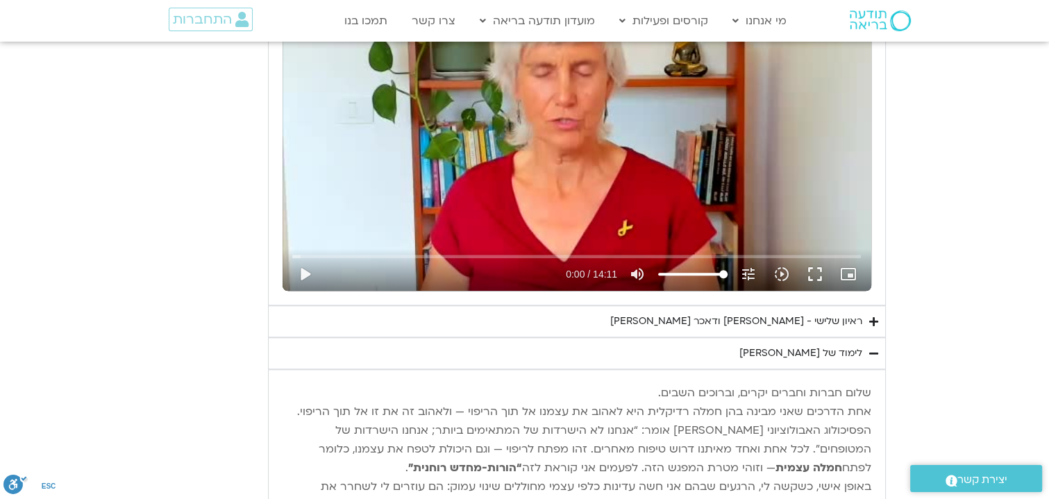
scroll to position [6390, 0]
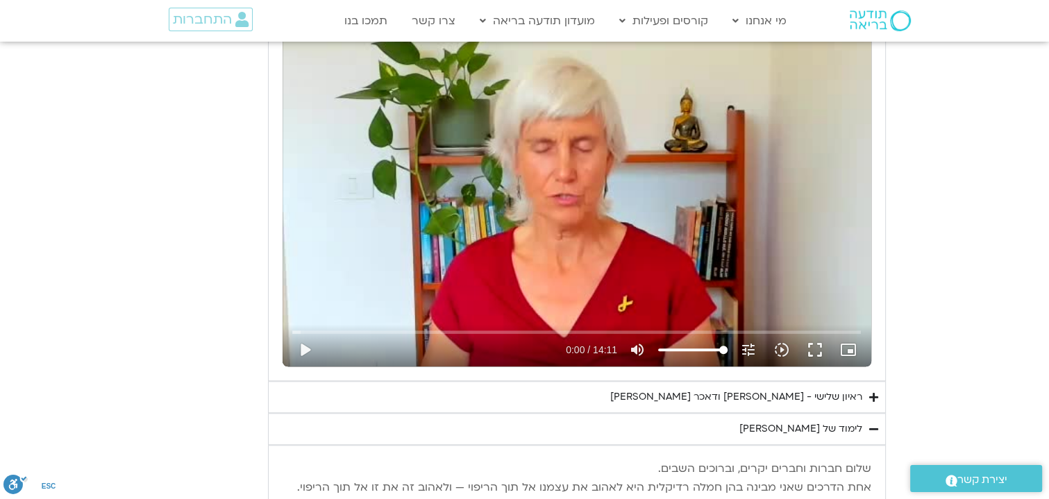
click at [814, 421] on div "לימוד של [PERSON_NAME]" at bounding box center [800, 429] width 123 height 17
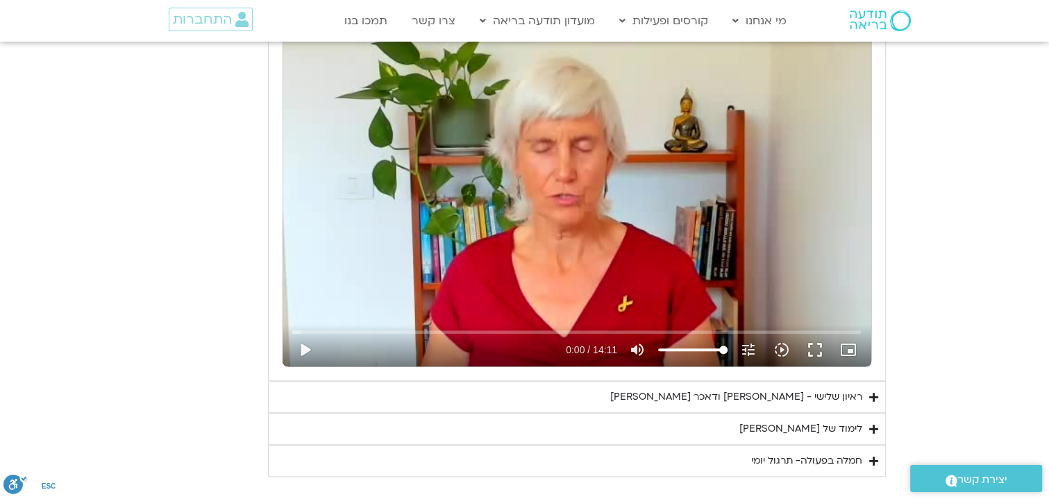
click at [814, 453] on div "חמלה בפעולה- תרגול יומי" at bounding box center [806, 461] width 111 height 17
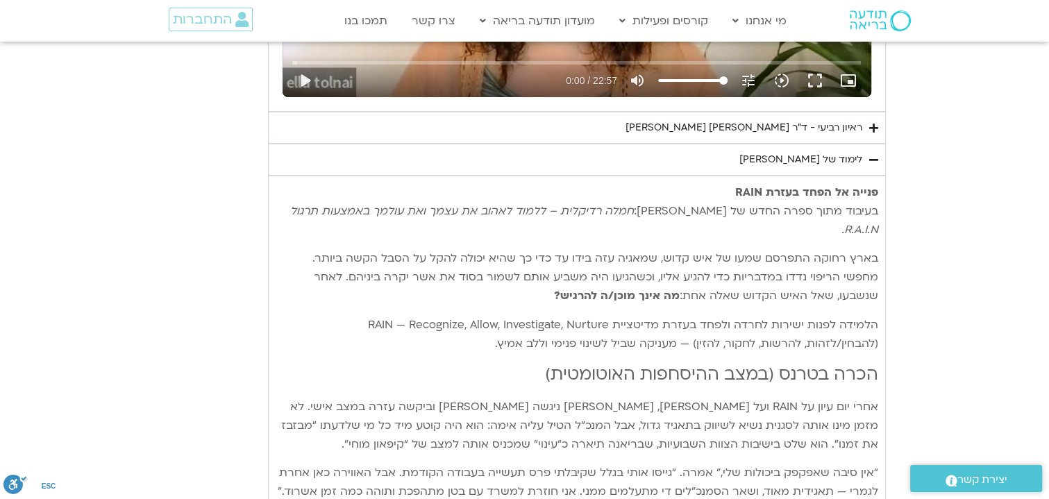
scroll to position [4773, 0]
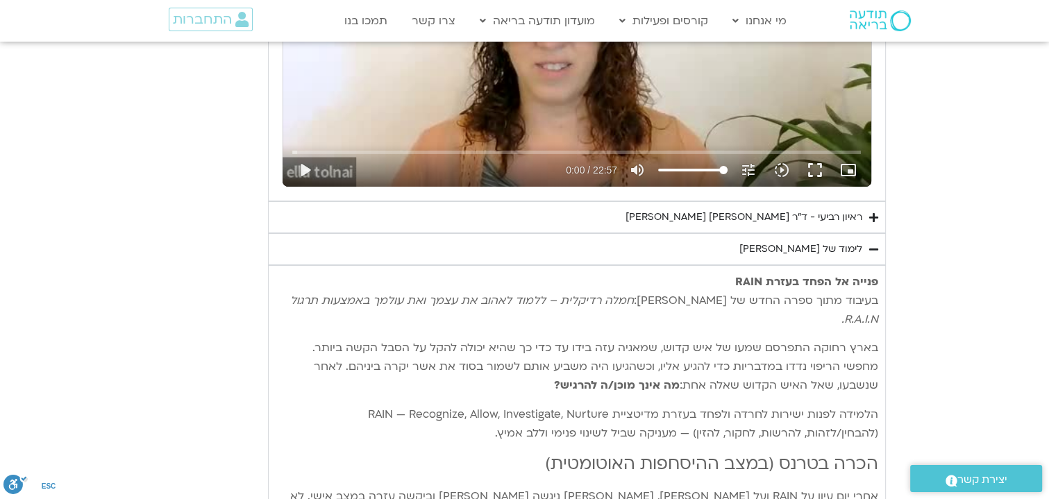
click at [821, 241] on div "לימוד של [PERSON_NAME]" at bounding box center [800, 249] width 123 height 17
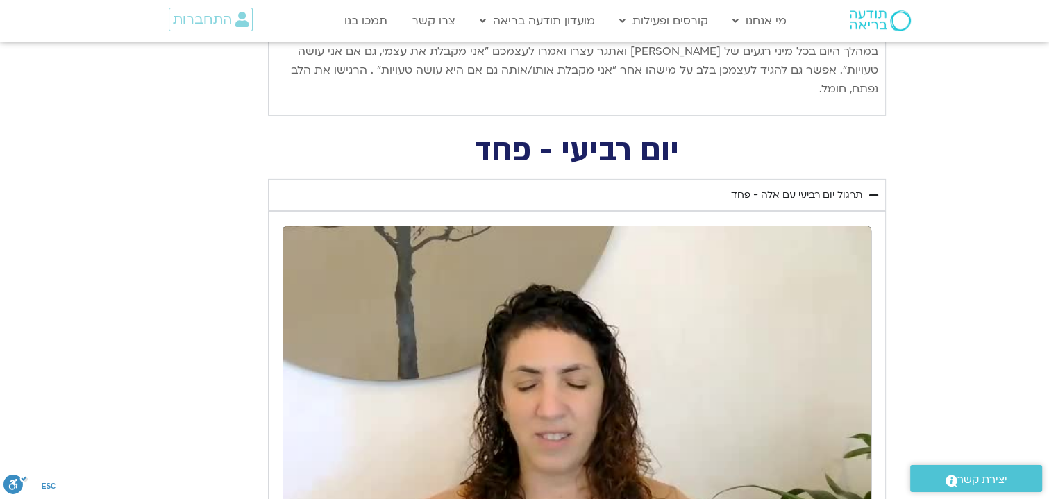
scroll to position [4588, 0]
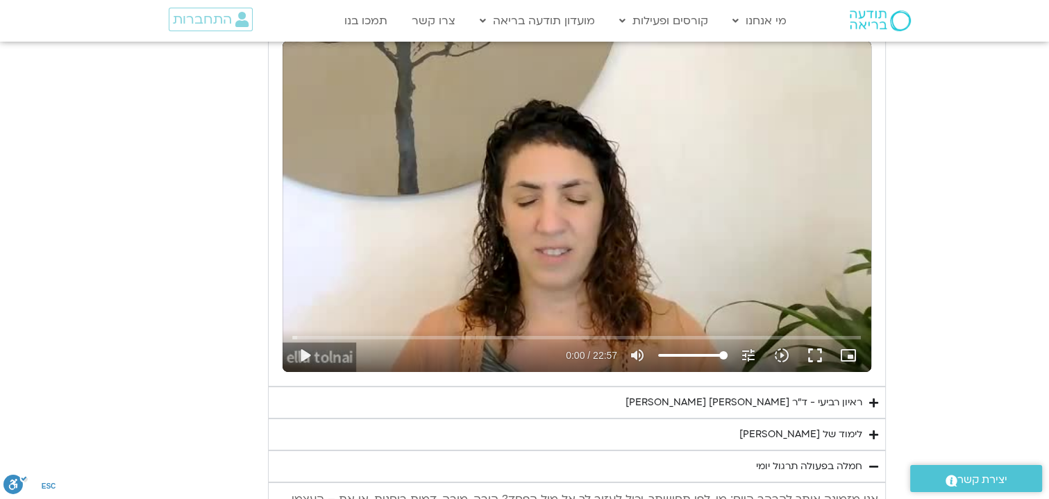
click at [834, 426] on div "לימוד של [PERSON_NAME]" at bounding box center [800, 434] width 123 height 17
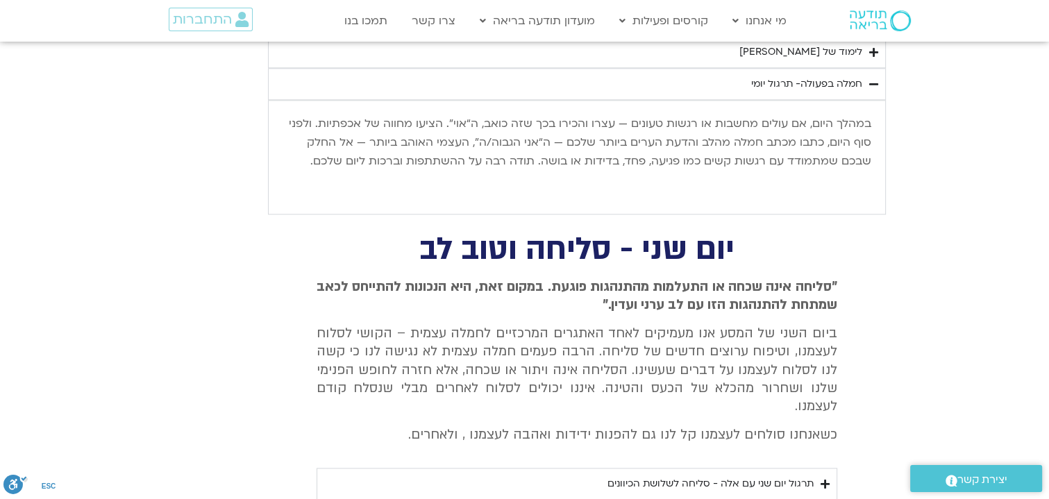
scroll to position [6810, 0]
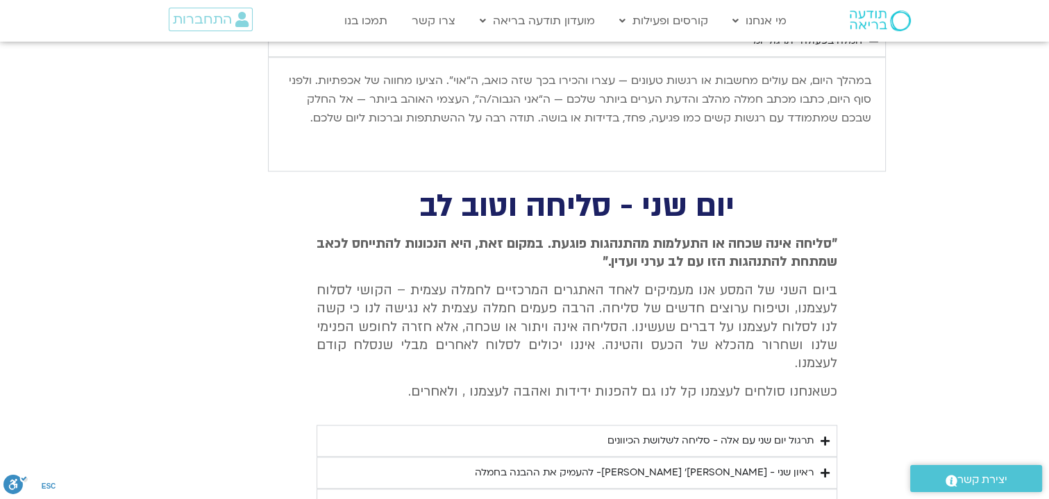
drag, startPoint x: 700, startPoint y: 343, endPoint x: 334, endPoint y: 315, distance: 367.0
click at [334, 457] on summary "ראיון שני - [PERSON_NAME]׳ [PERSON_NAME]- להעמיק את ההבנה בחמלה" at bounding box center [577, 473] width 521 height 32
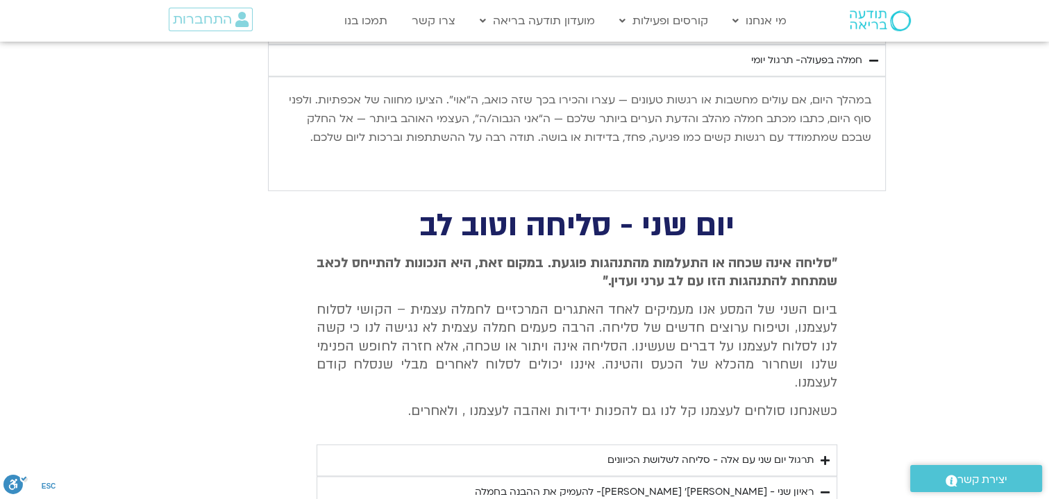
scroll to position [6924, 0]
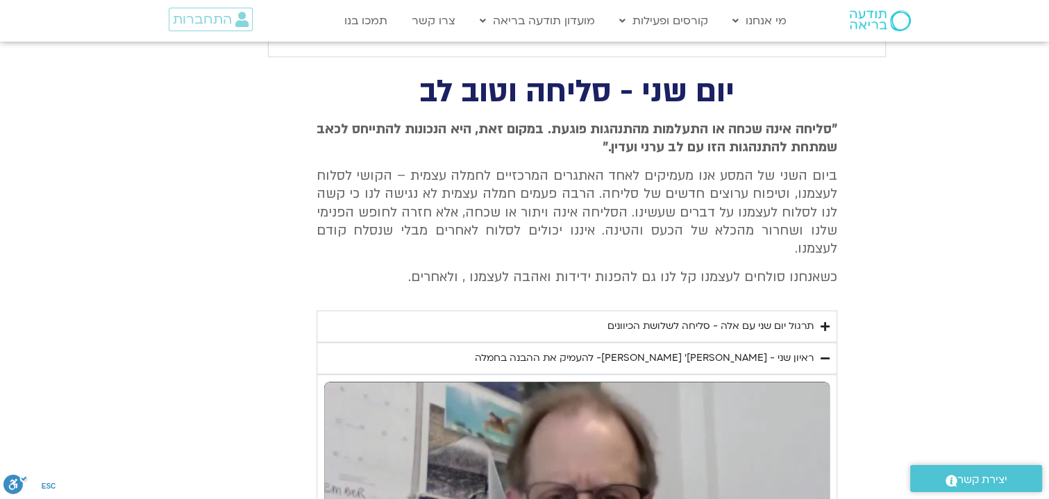
click at [689, 318] on div "תרגול יום שני עם אלה - סליחה לשלושת הכיוונים" at bounding box center [711, 326] width 206 height 17
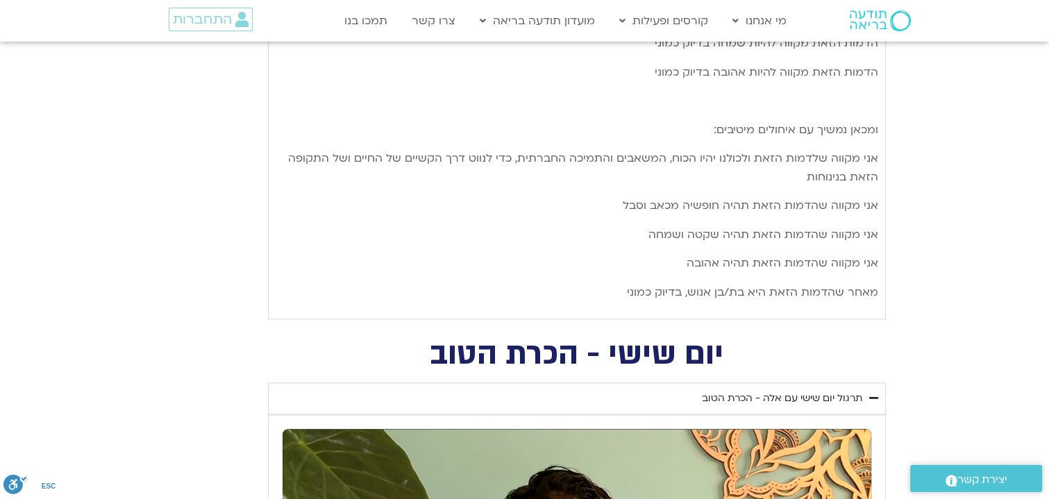
scroll to position [1925, 0]
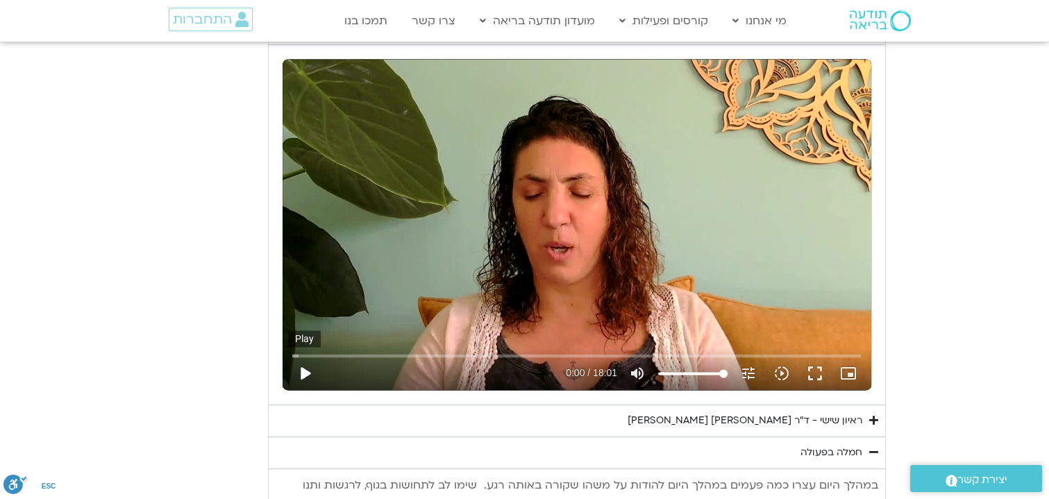
click at [302, 371] on button "play_arrow" at bounding box center [304, 373] width 33 height 33
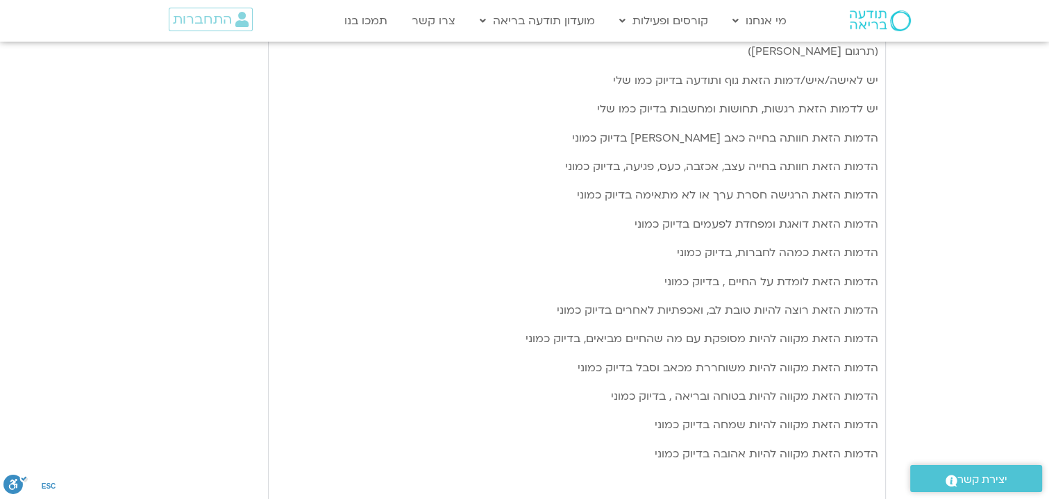
scroll to position [1184, 0]
